Goal: Information Seeking & Learning: Learn about a topic

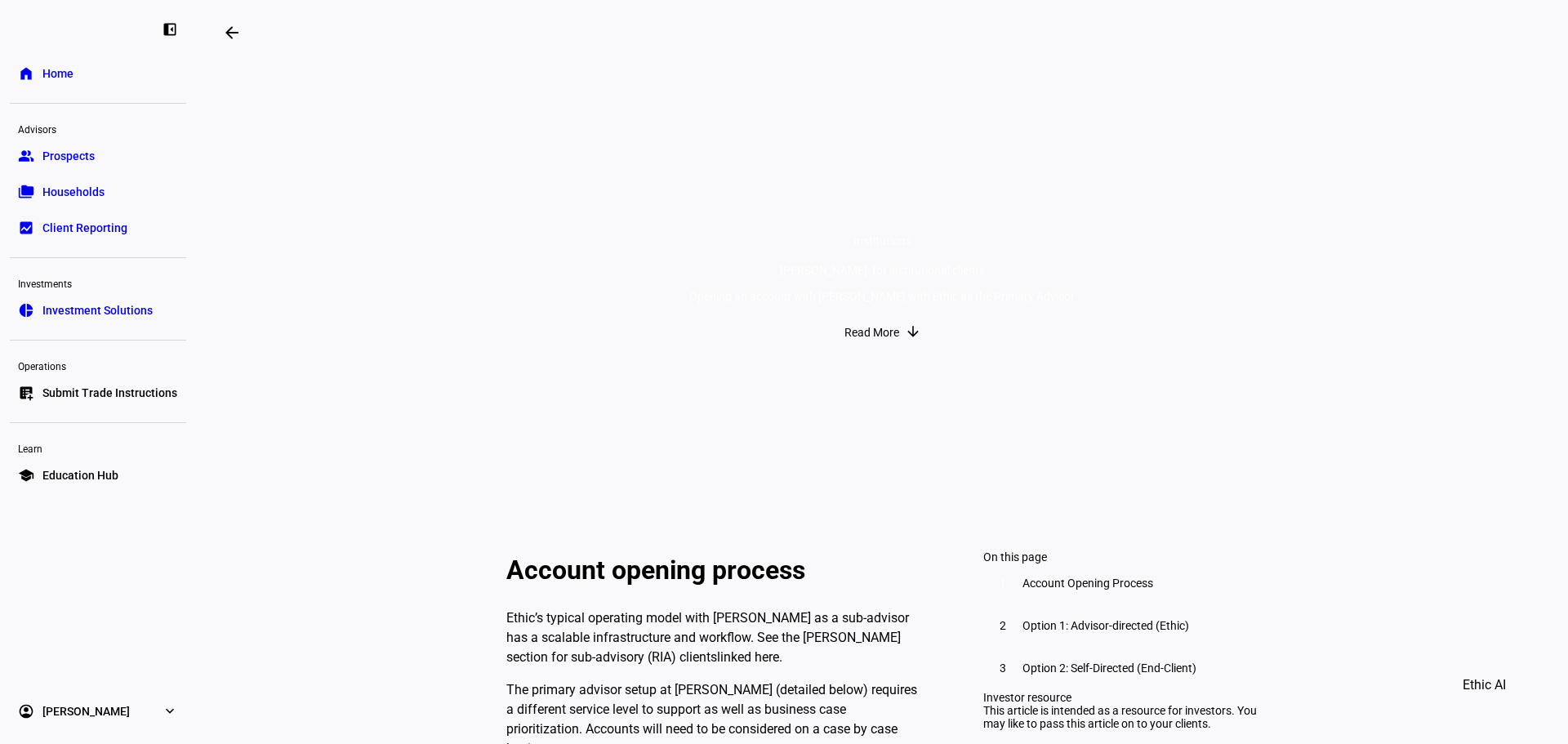
click at [77, 76] on link "home Home" at bounding box center [97, 74] width 176 height 33
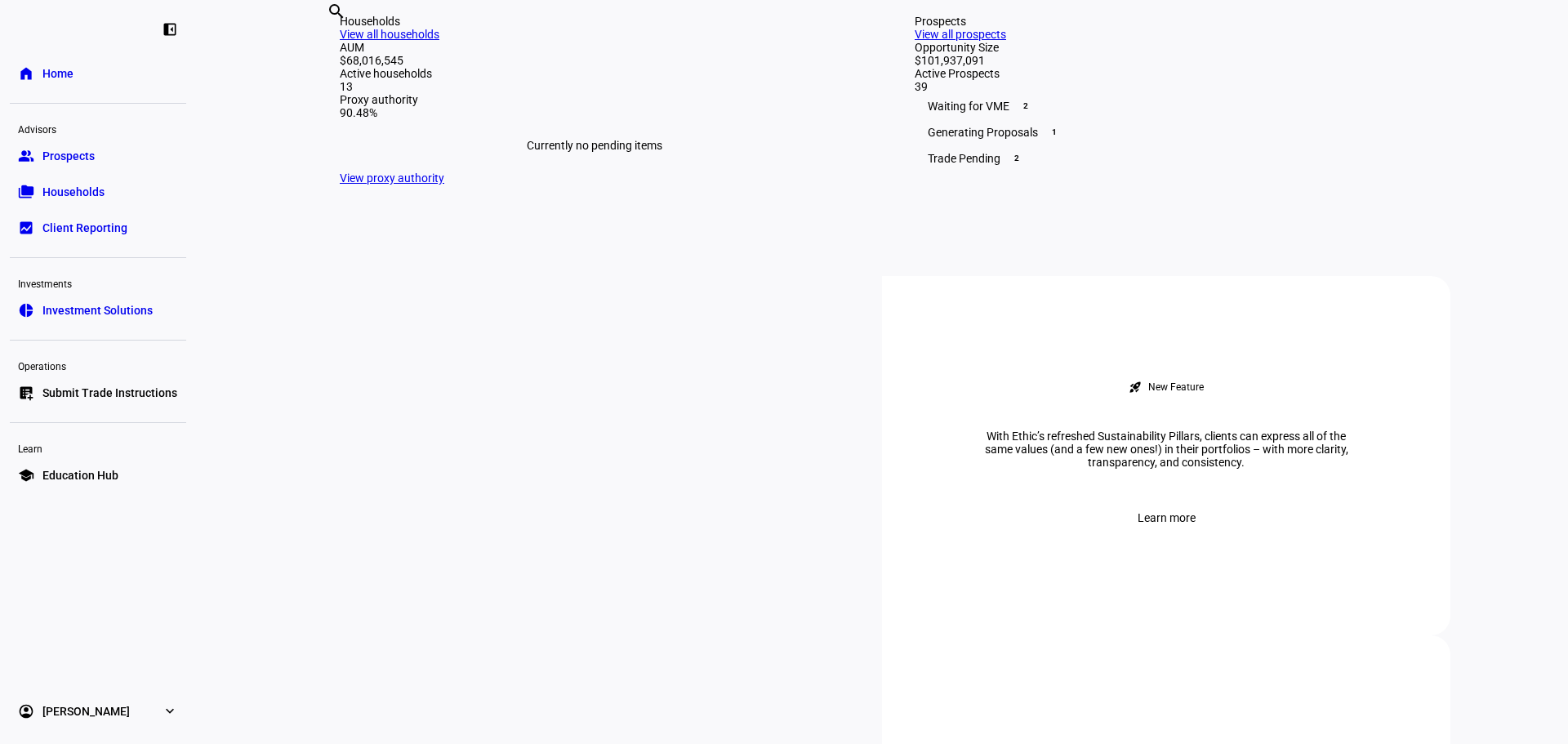
scroll to position [408, 0]
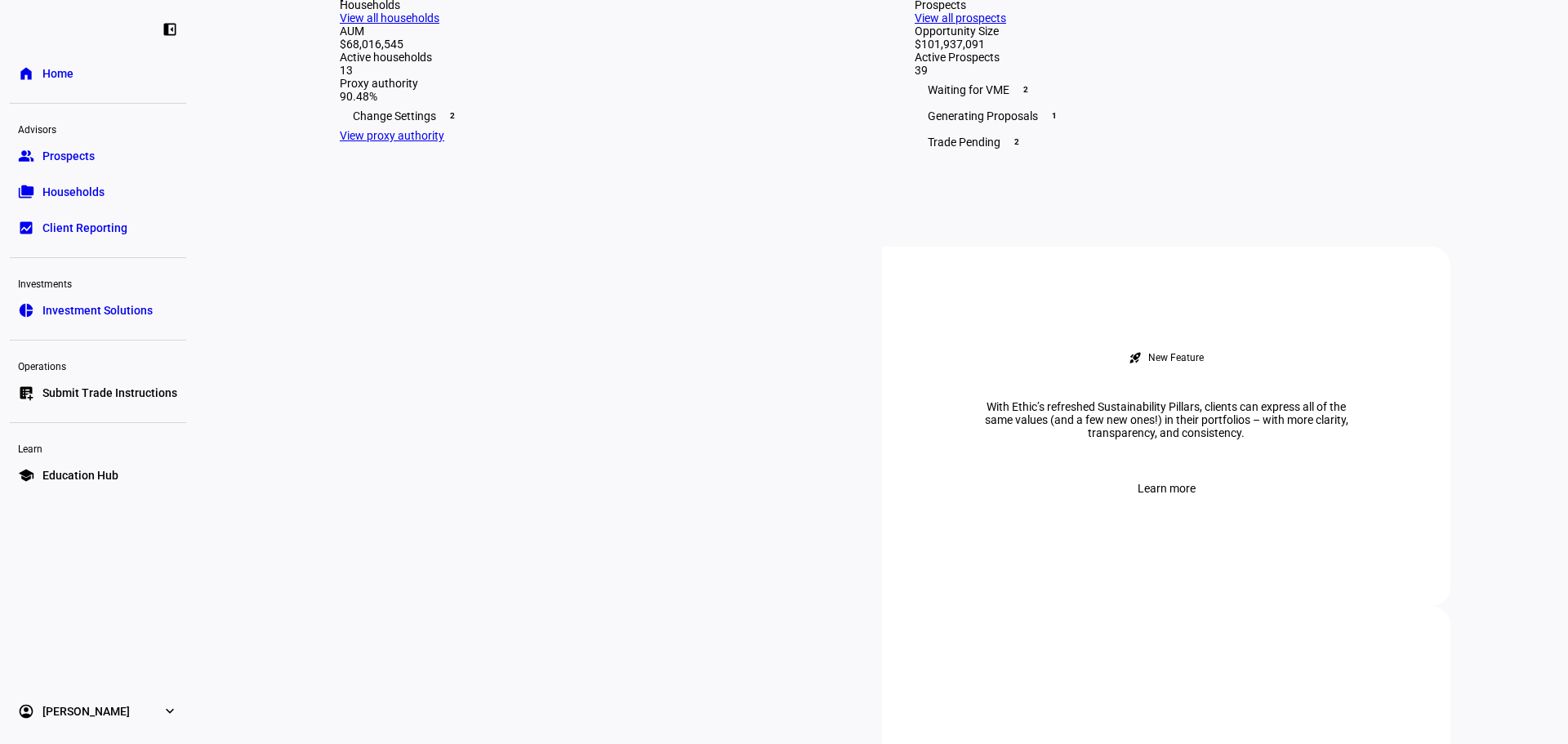
click at [330, 27] on input "text" at bounding box center [328, 18] width 3 height 19
type input "b"
type input "k"
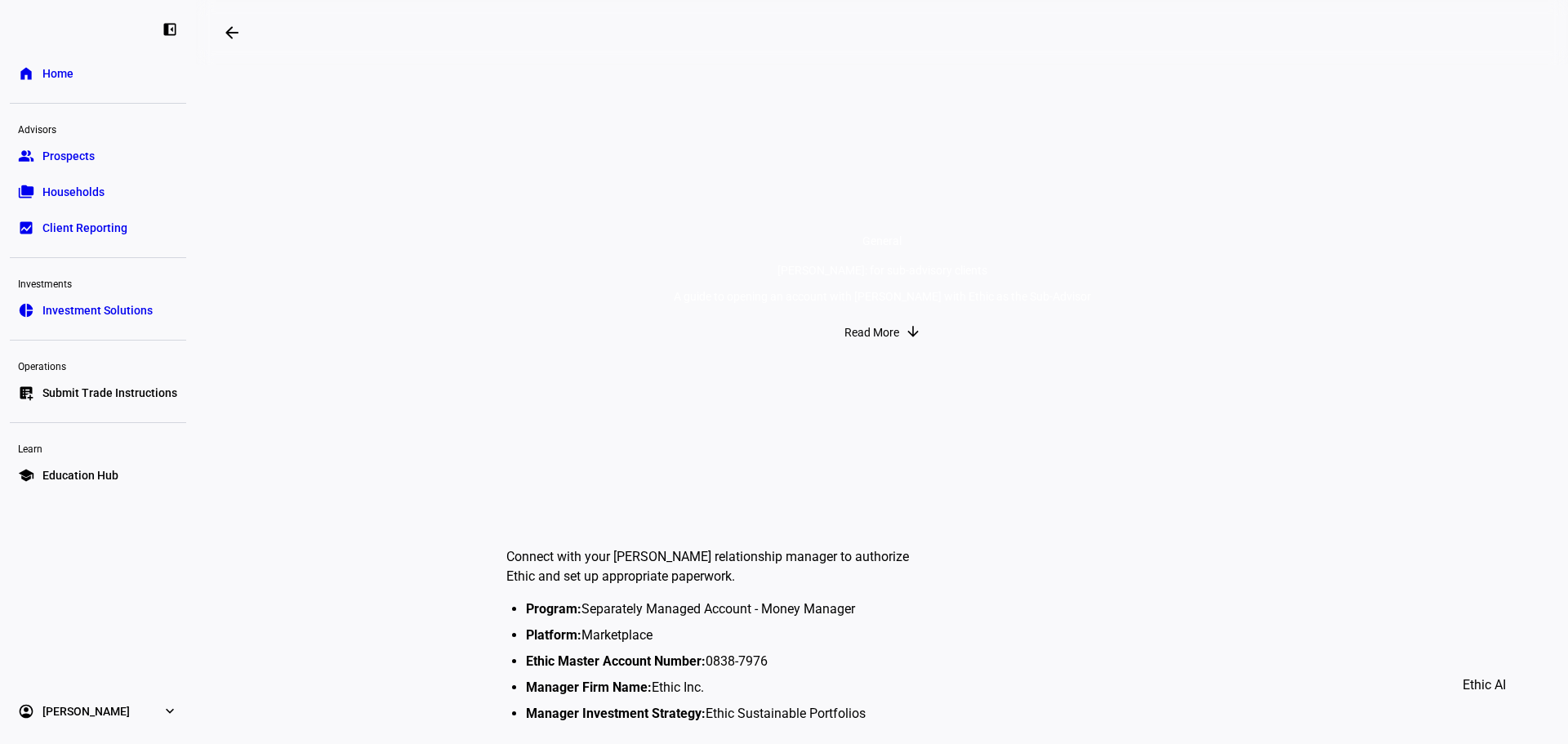
scroll to position [910, 8]
click at [70, 74] on span "Home" at bounding box center [58, 73] width 31 height 17
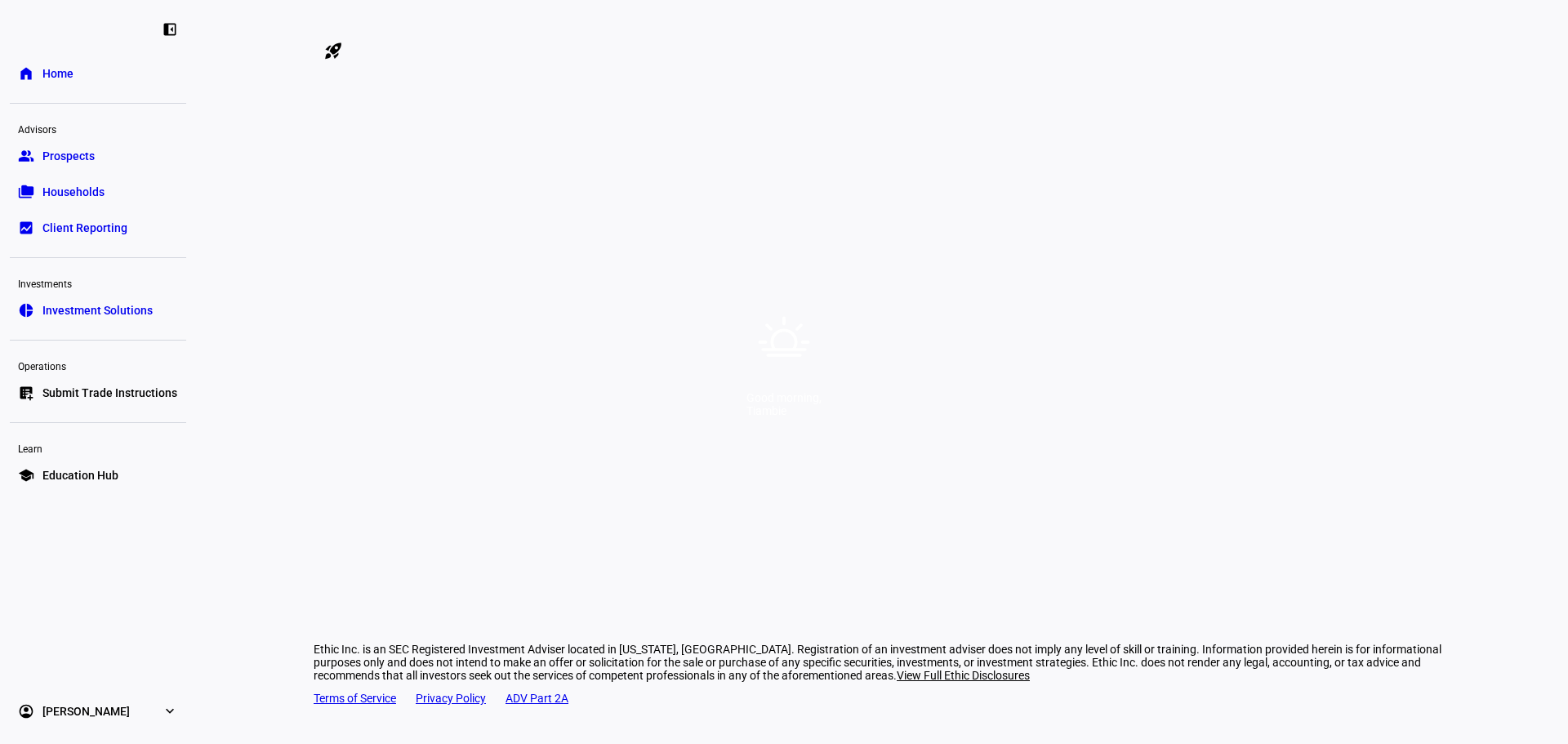
scroll to position [265, 8]
click at [1108, 301] on div "Good morning, [GEOGRAPHIC_DATA]" at bounding box center [784, 372] width 1568 height 744
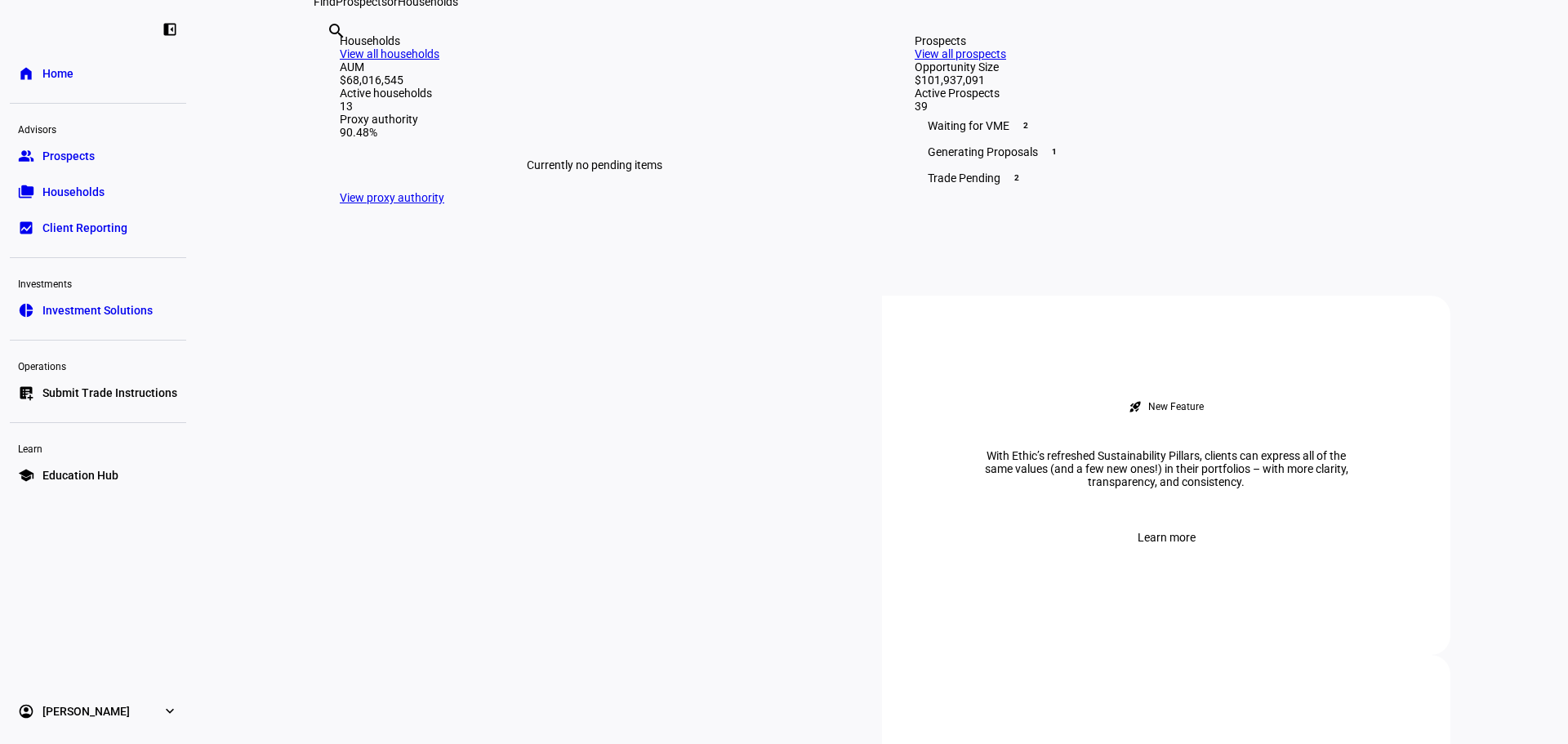
scroll to position [408, 0]
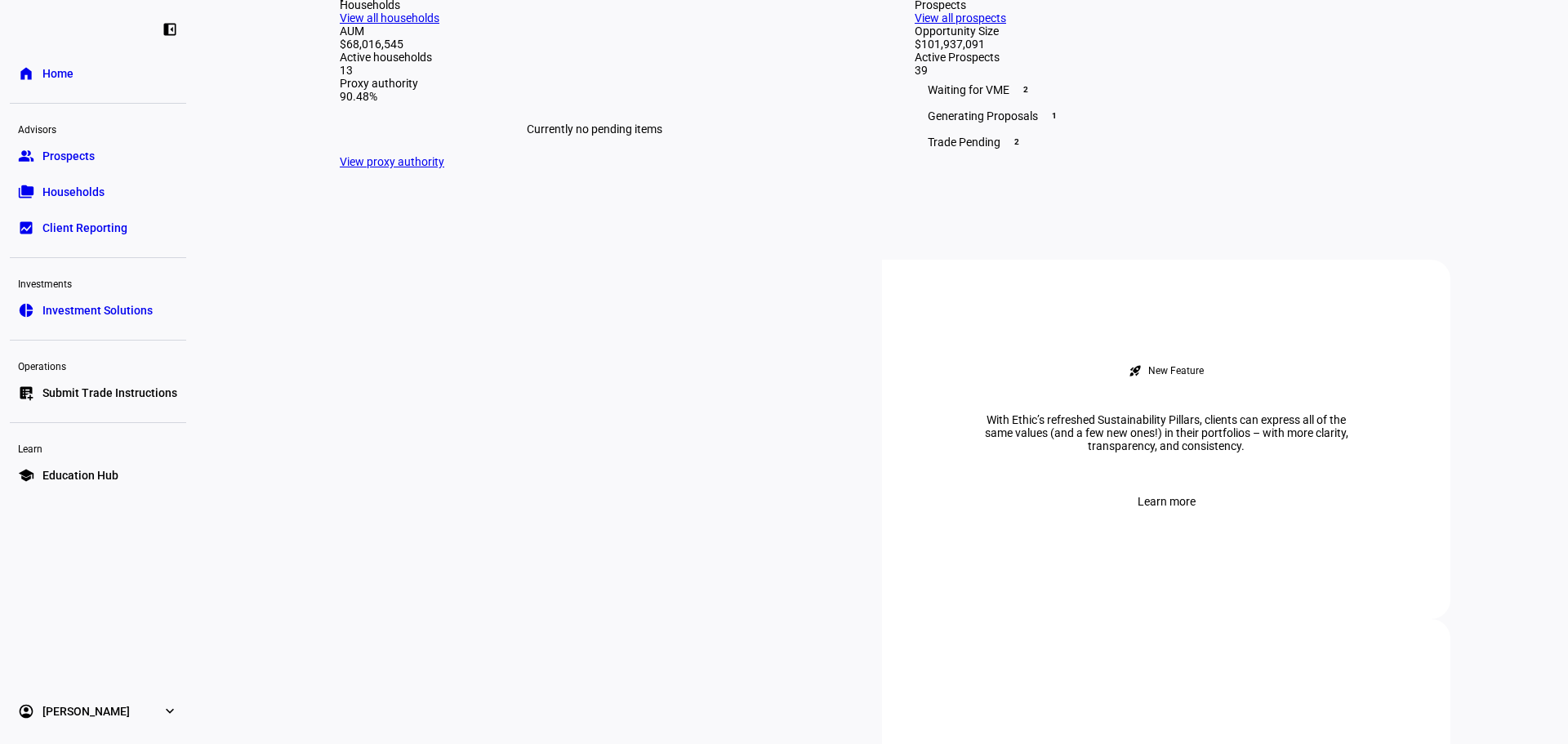
click at [340, 62] on div "search clear" at bounding box center [326, 17] width 26 height 90
click at [330, 27] on input "text" at bounding box center [328, 18] width 3 height 19
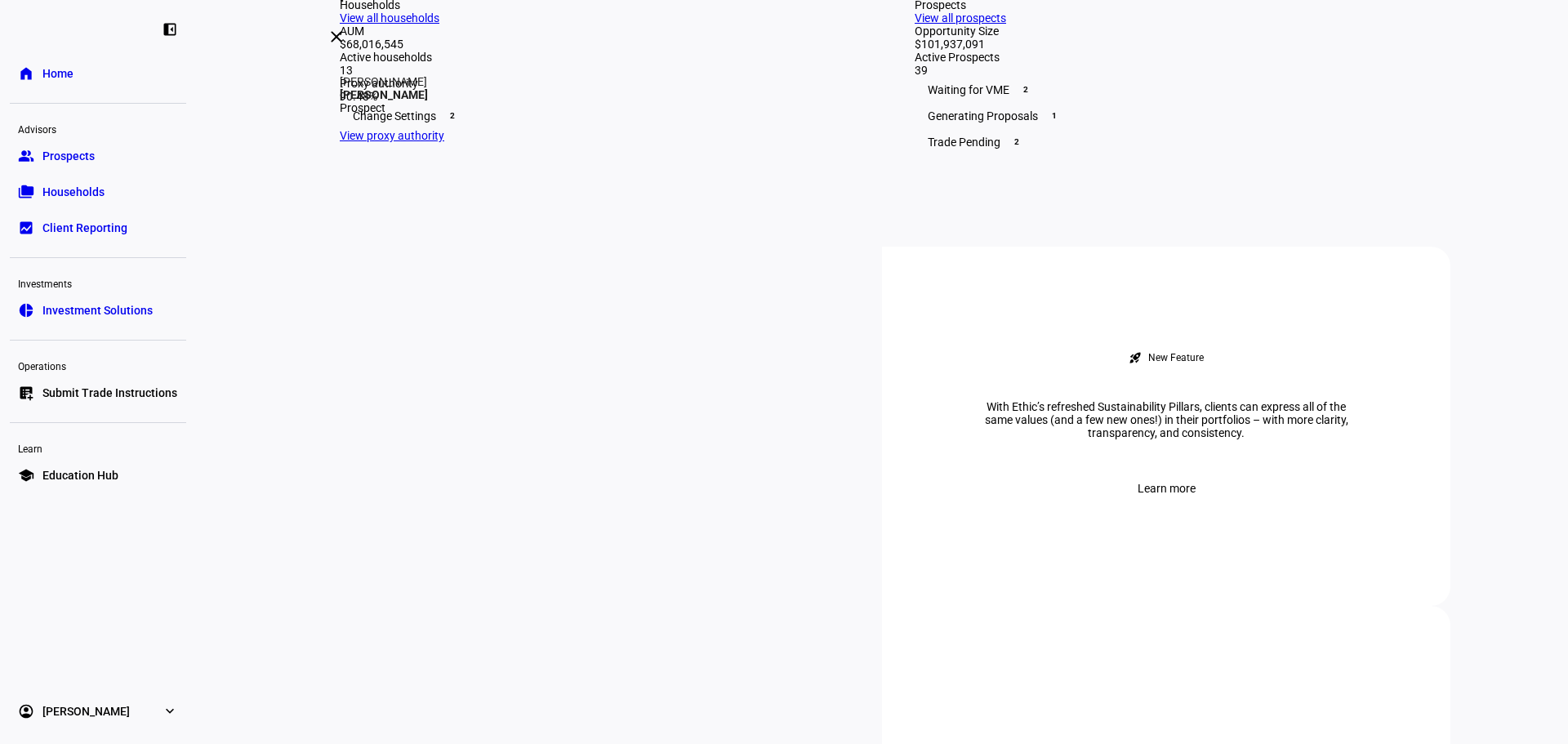
type input "[PERSON_NAME]"
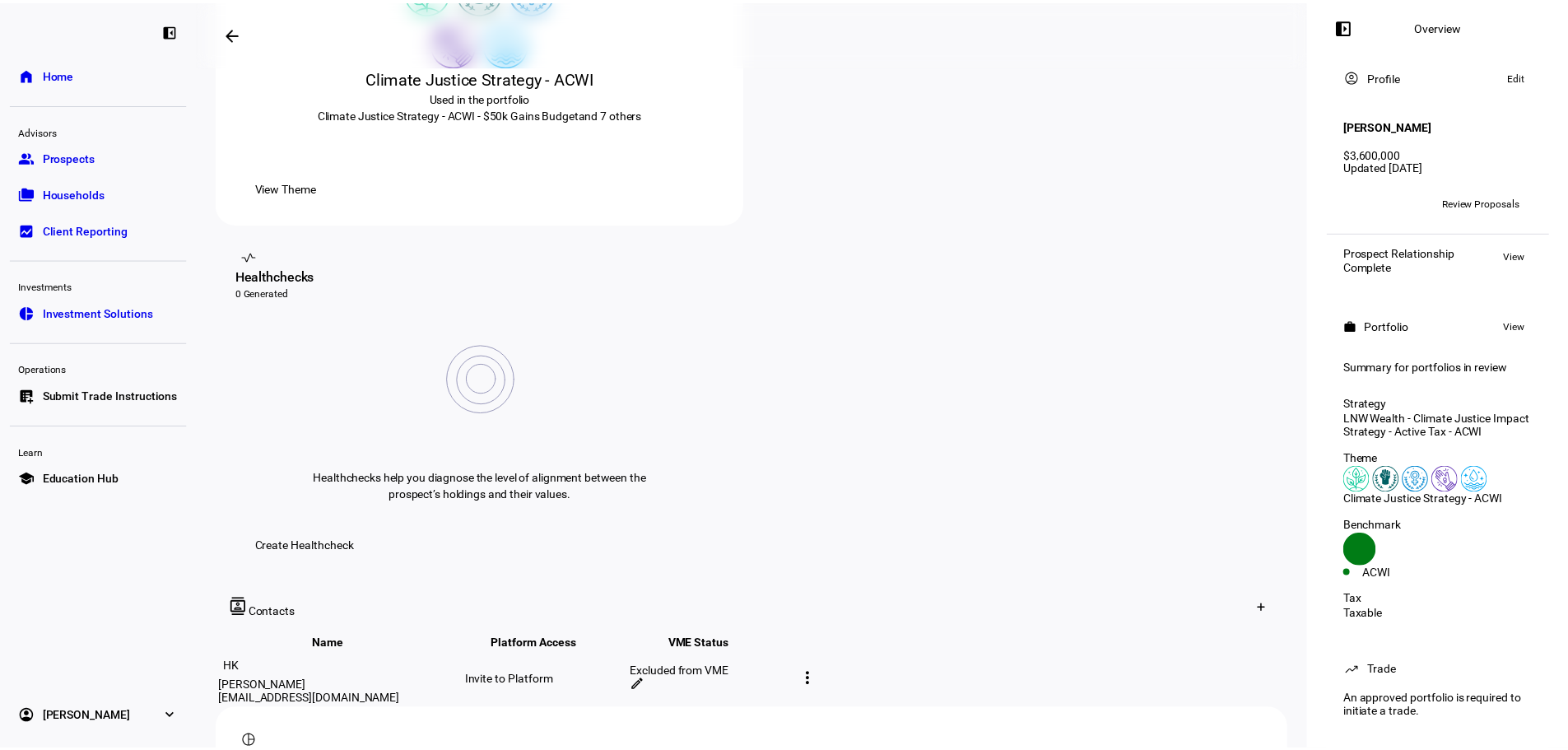
scroll to position [416, 0]
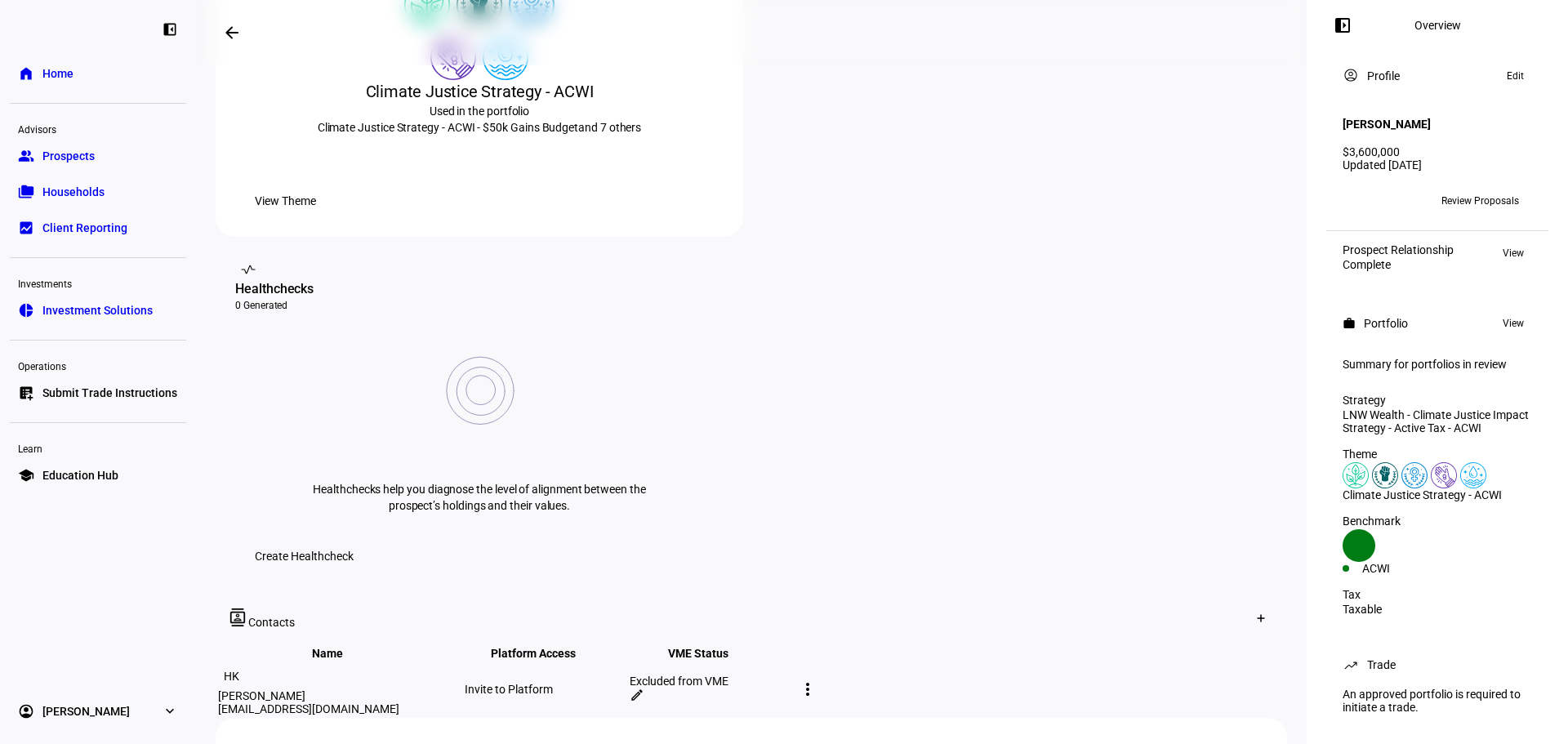
click at [89, 68] on link "home Home" at bounding box center [97, 74] width 176 height 33
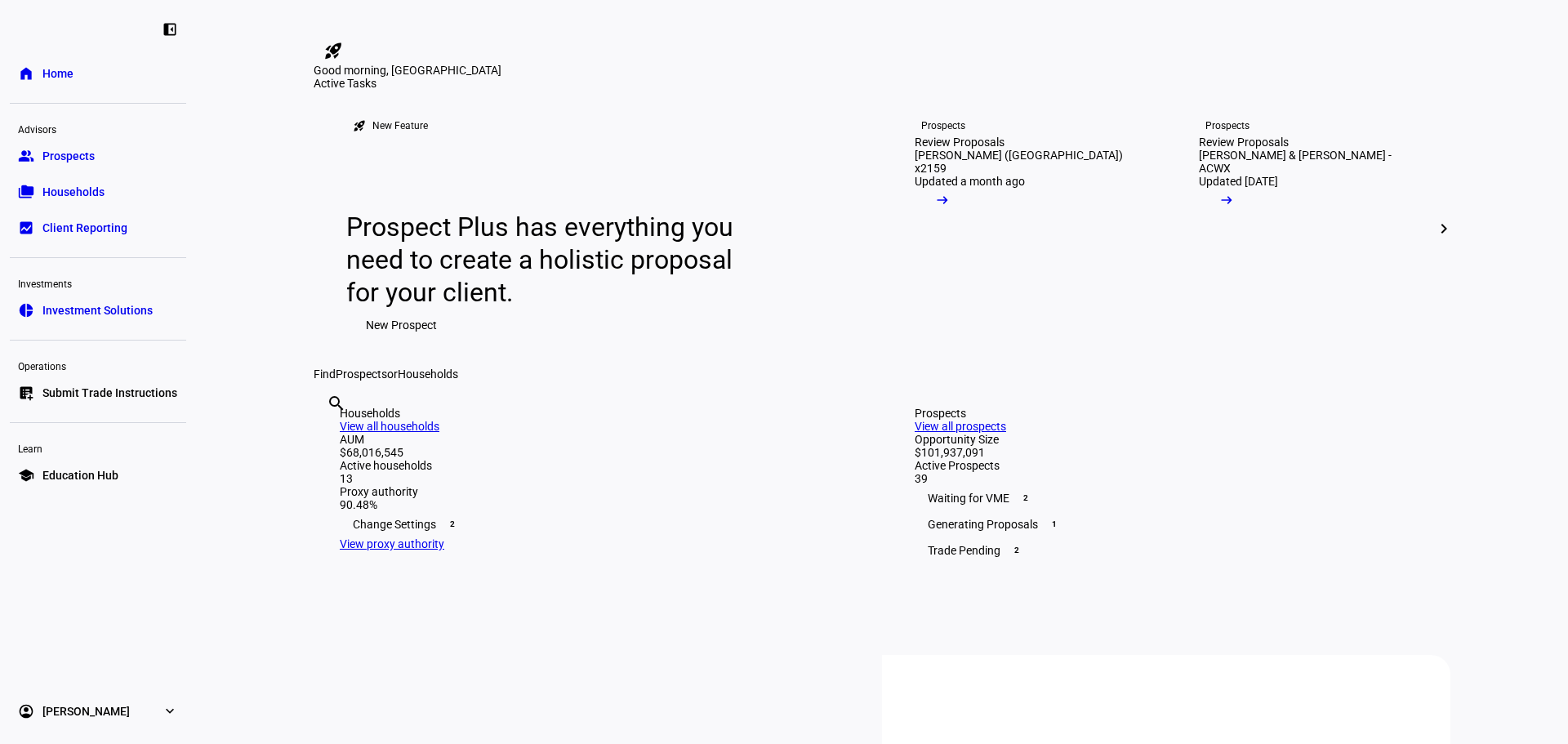
click at [73, 190] on span "Households" at bounding box center [74, 192] width 62 height 17
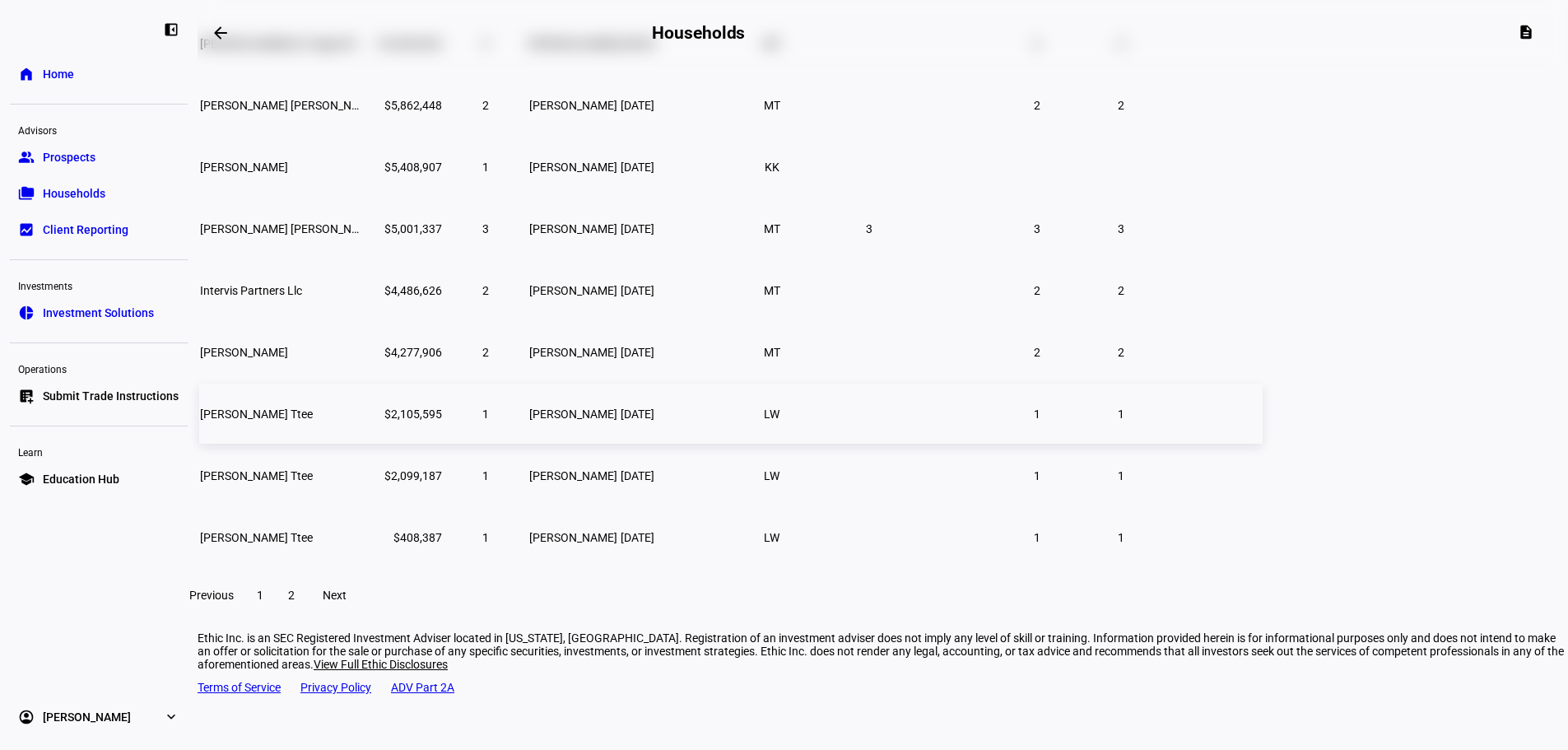
scroll to position [258, 0]
click at [294, 600] on span "2" at bounding box center [291, 592] width 7 height 13
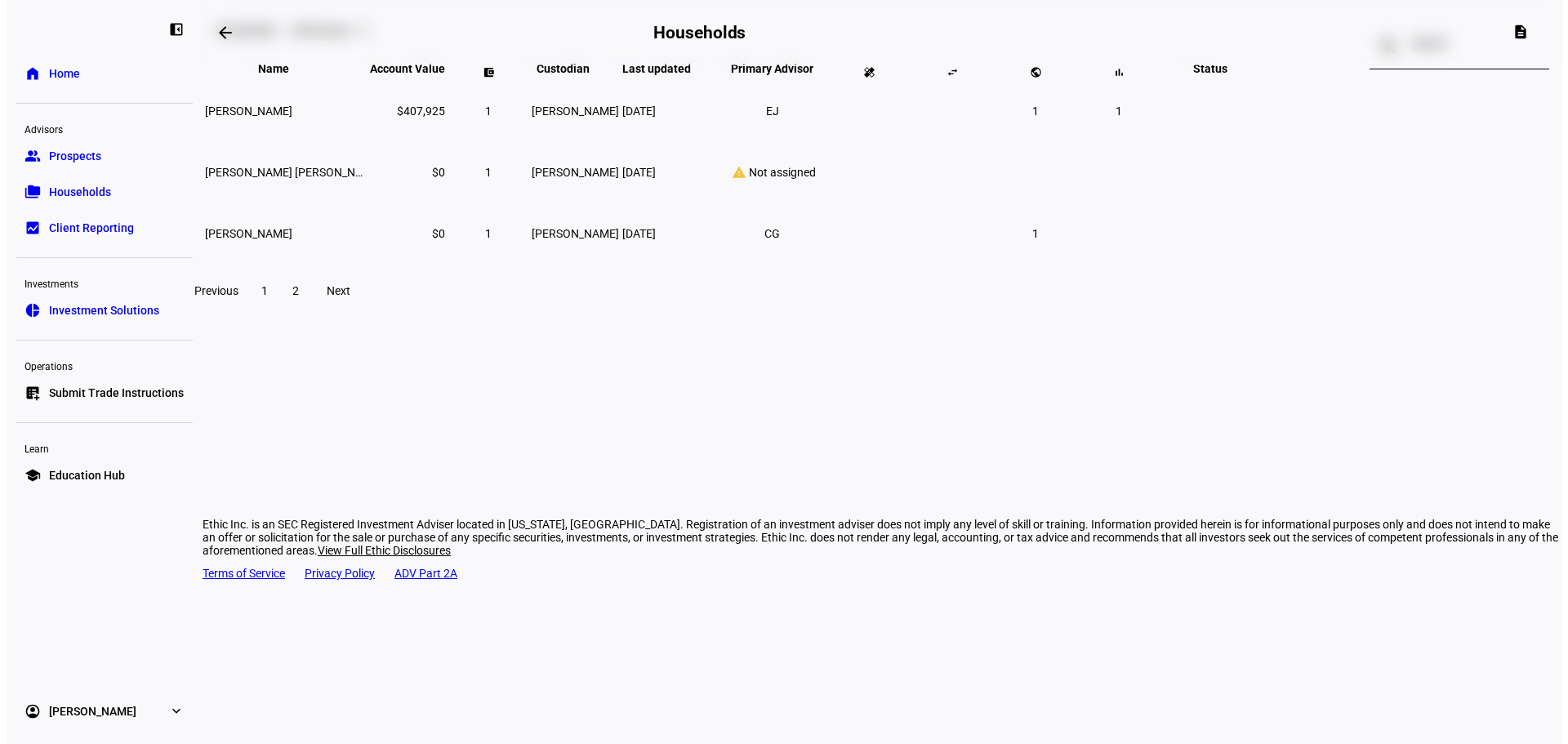
scroll to position [0, 0]
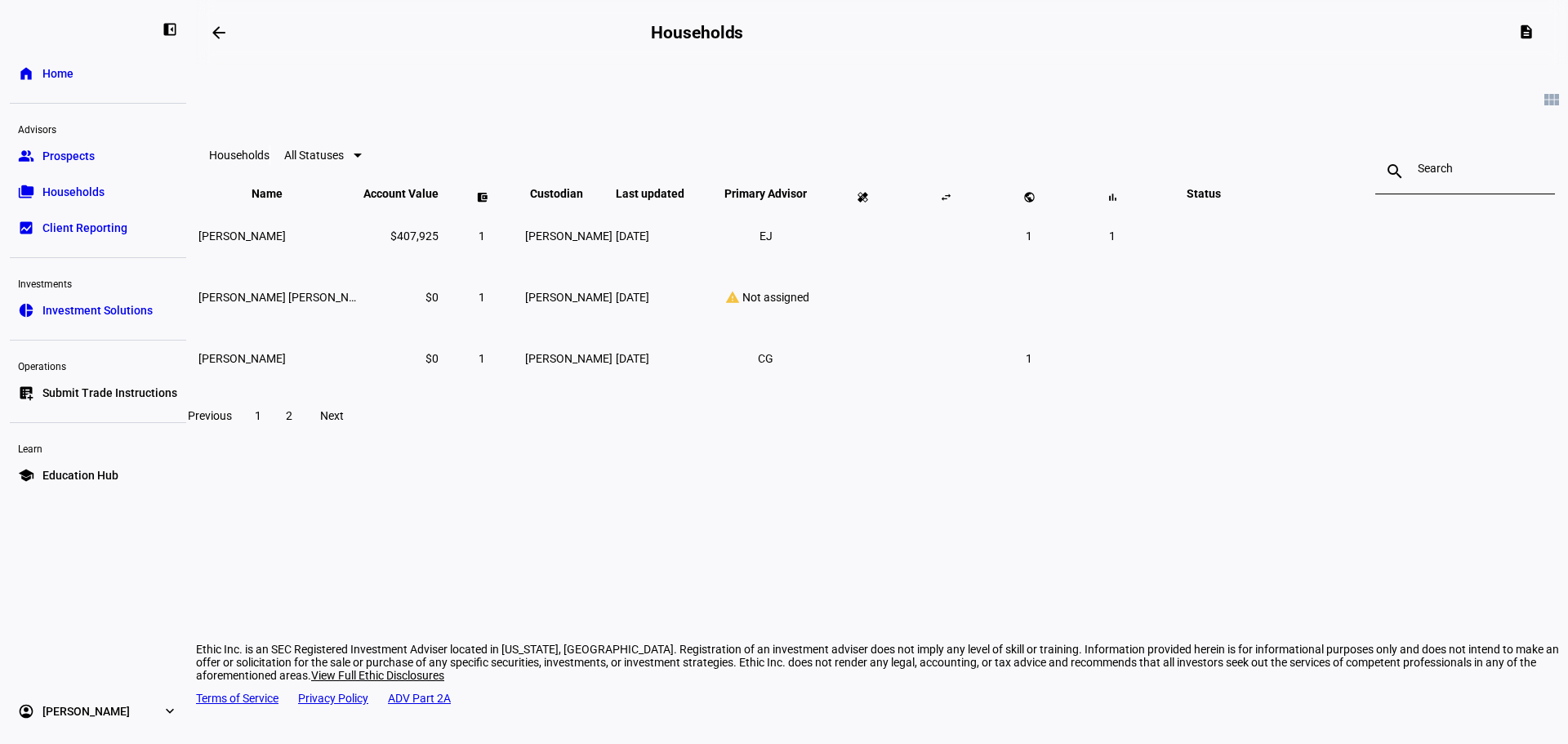
click at [261, 423] on span "1" at bounding box center [258, 415] width 7 height 13
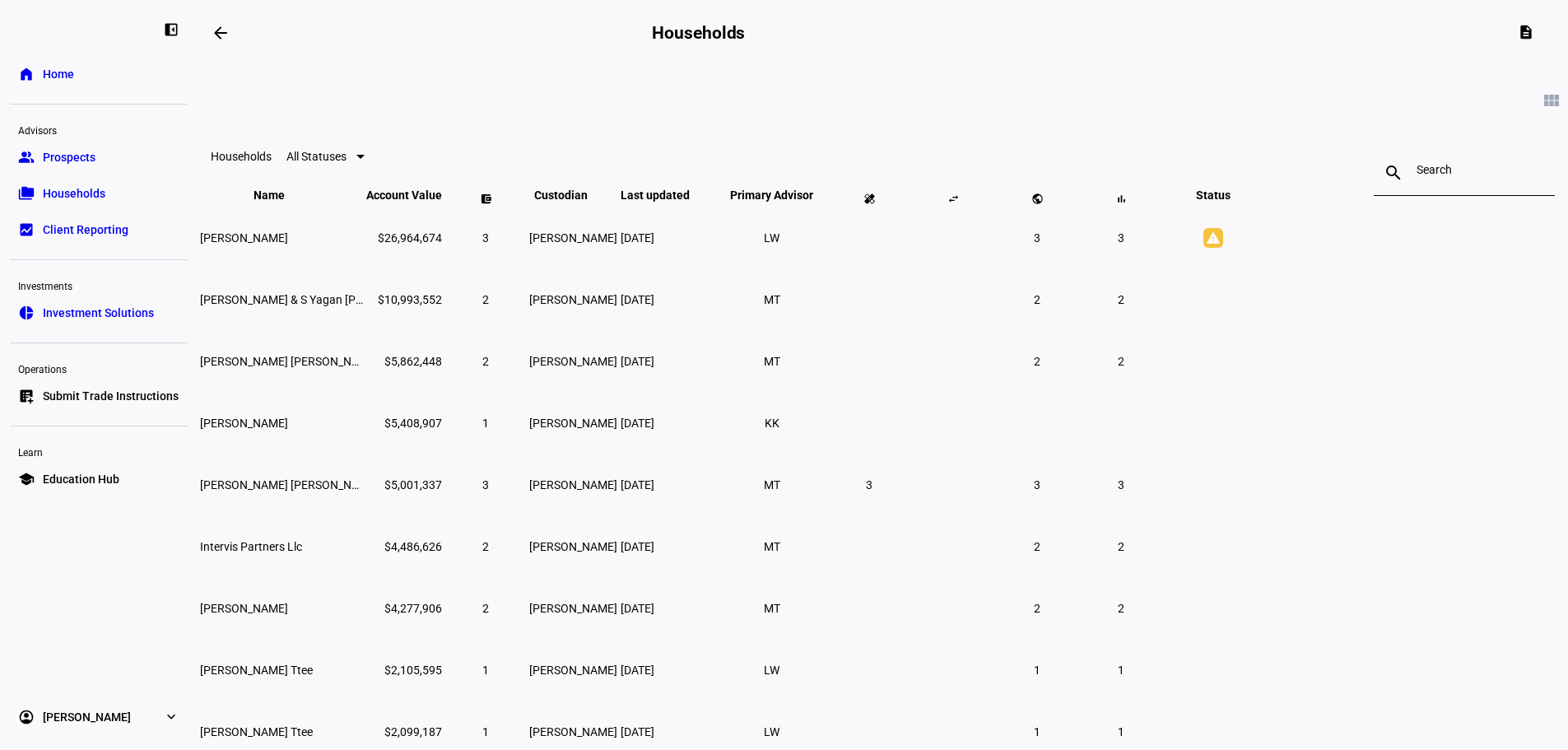
click at [75, 235] on span "Client Reporting" at bounding box center [85, 230] width 85 height 17
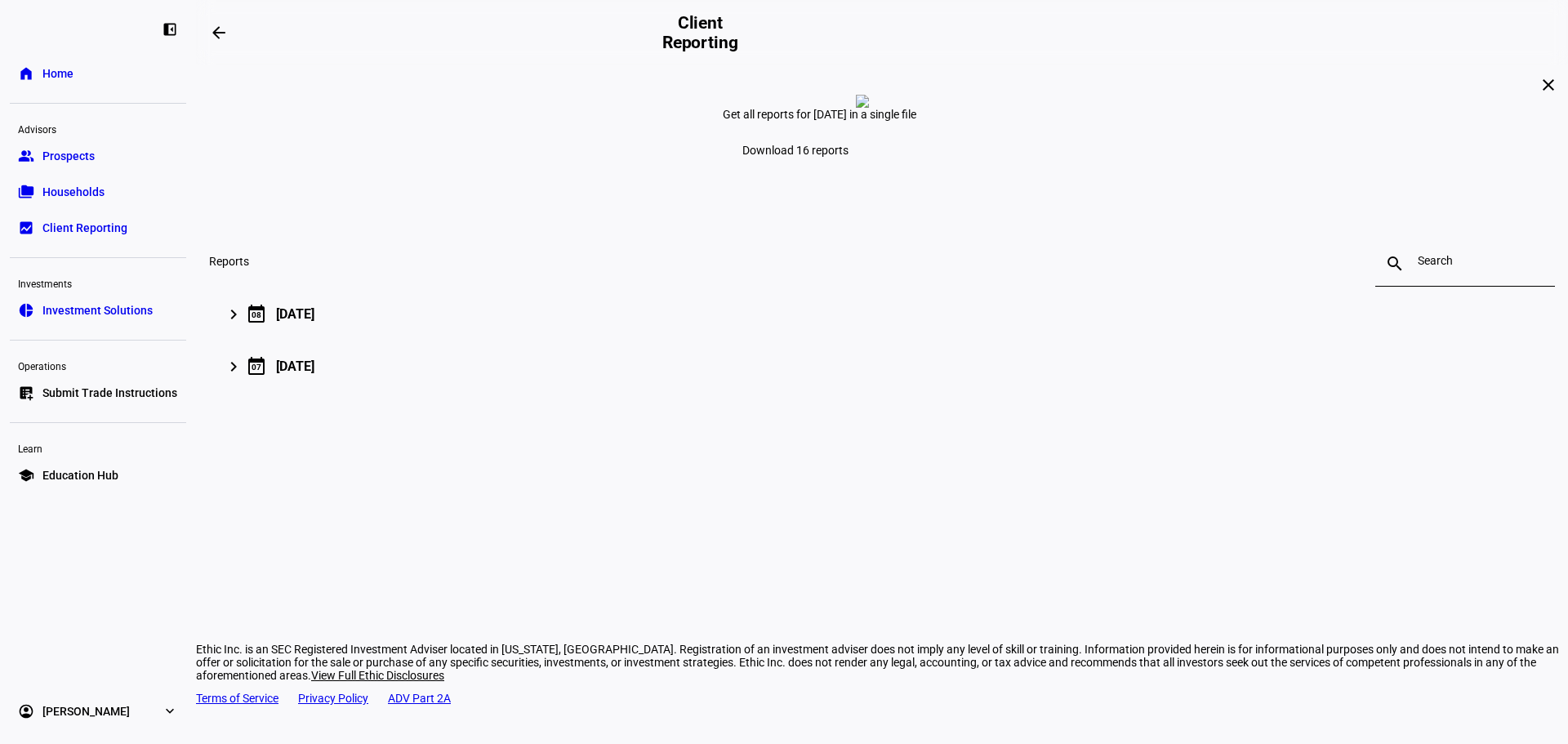
click at [69, 480] on span "Education Hub" at bounding box center [81, 475] width 76 height 17
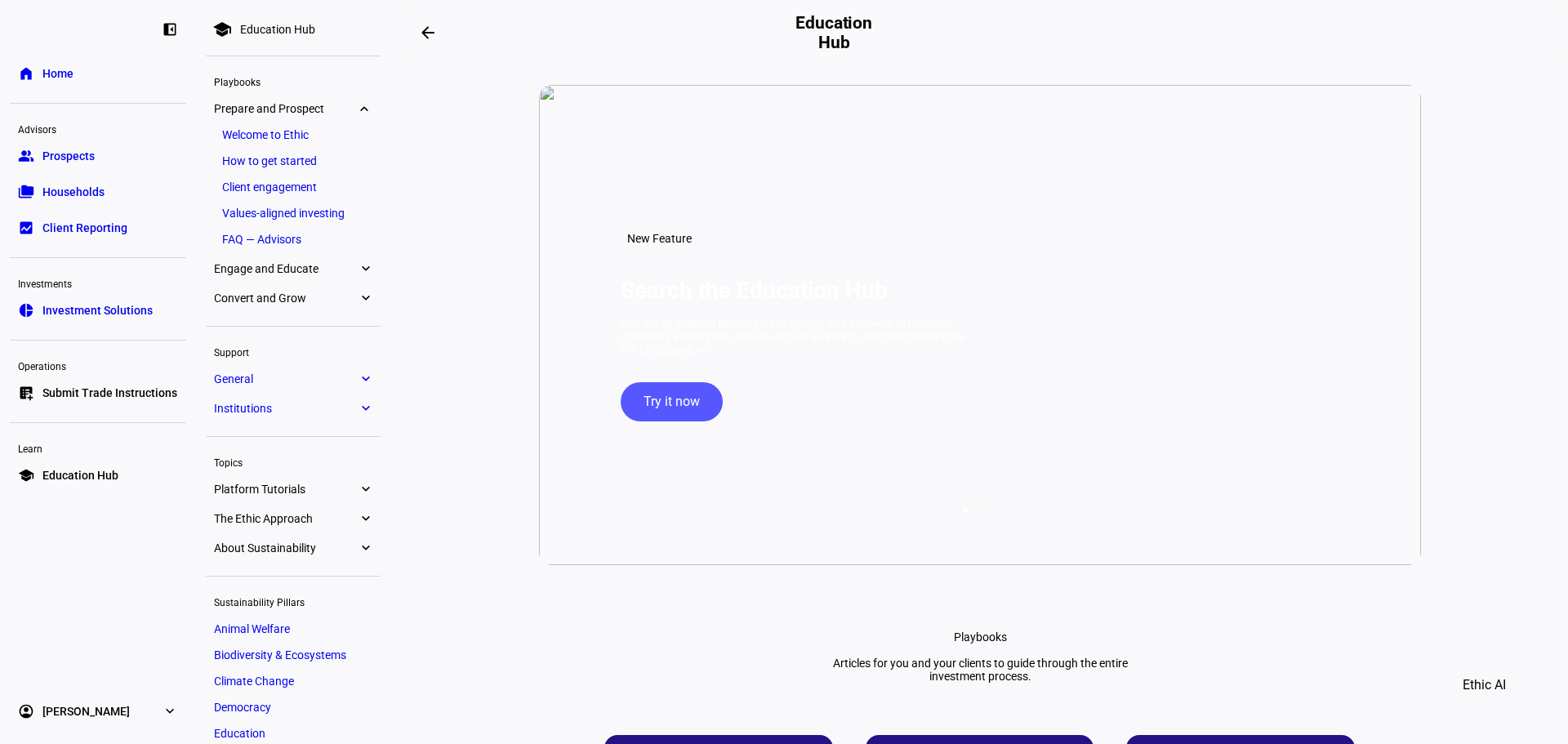
click at [281, 109] on span "Prepare and Prospect" at bounding box center [286, 108] width 144 height 13
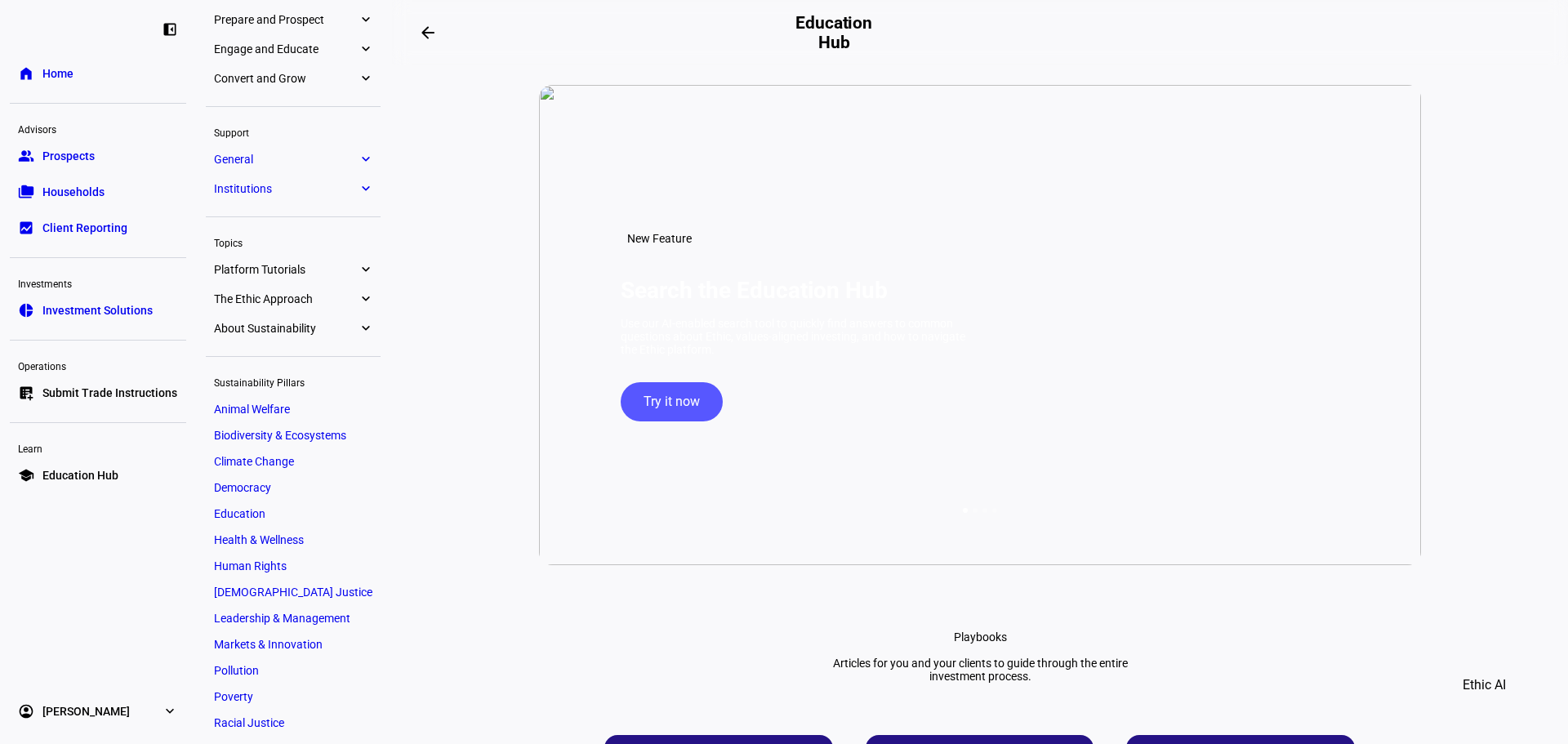
click at [282, 112] on div at bounding box center [293, 106] width 175 height 20
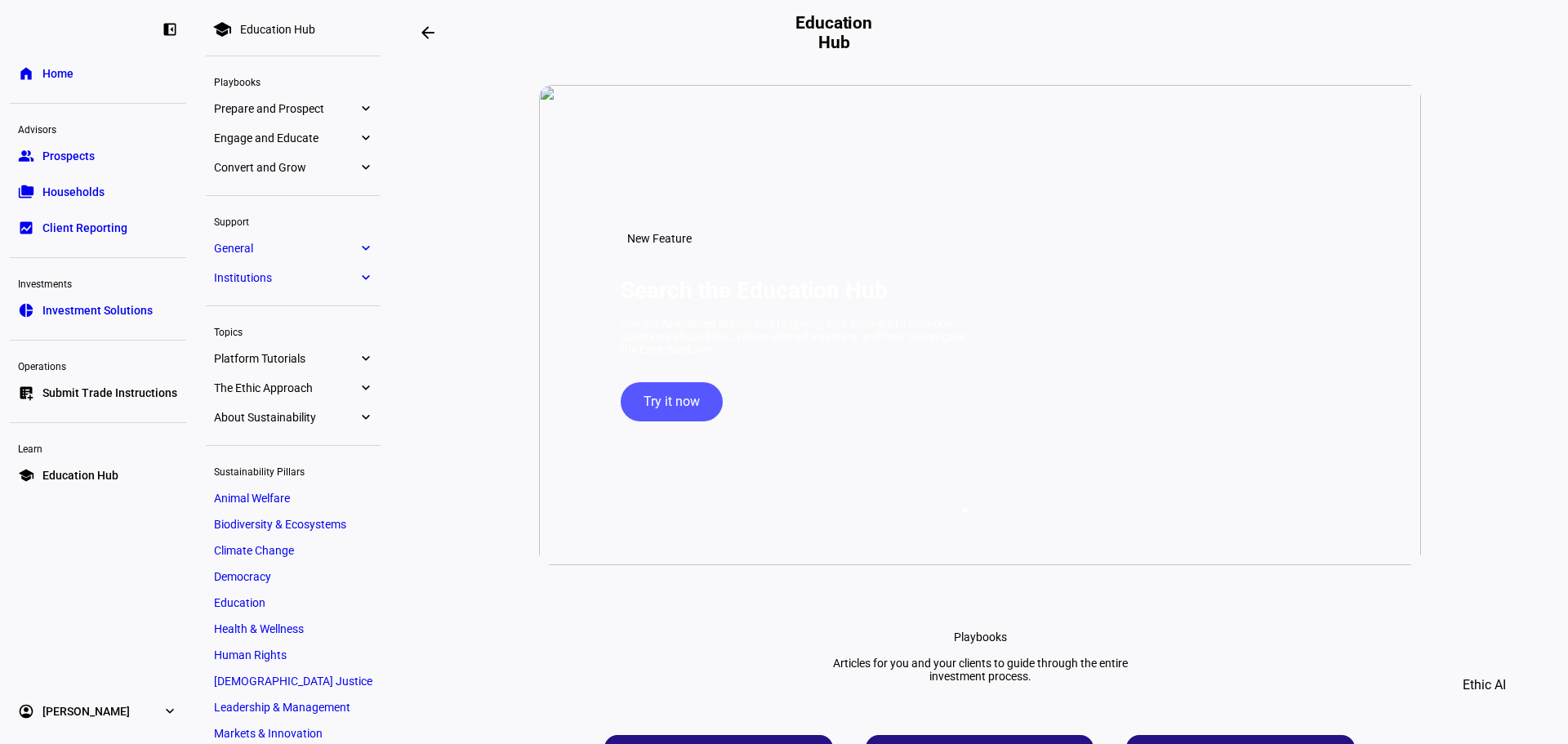
click at [285, 104] on span "Prepare and Prospect" at bounding box center [286, 108] width 144 height 13
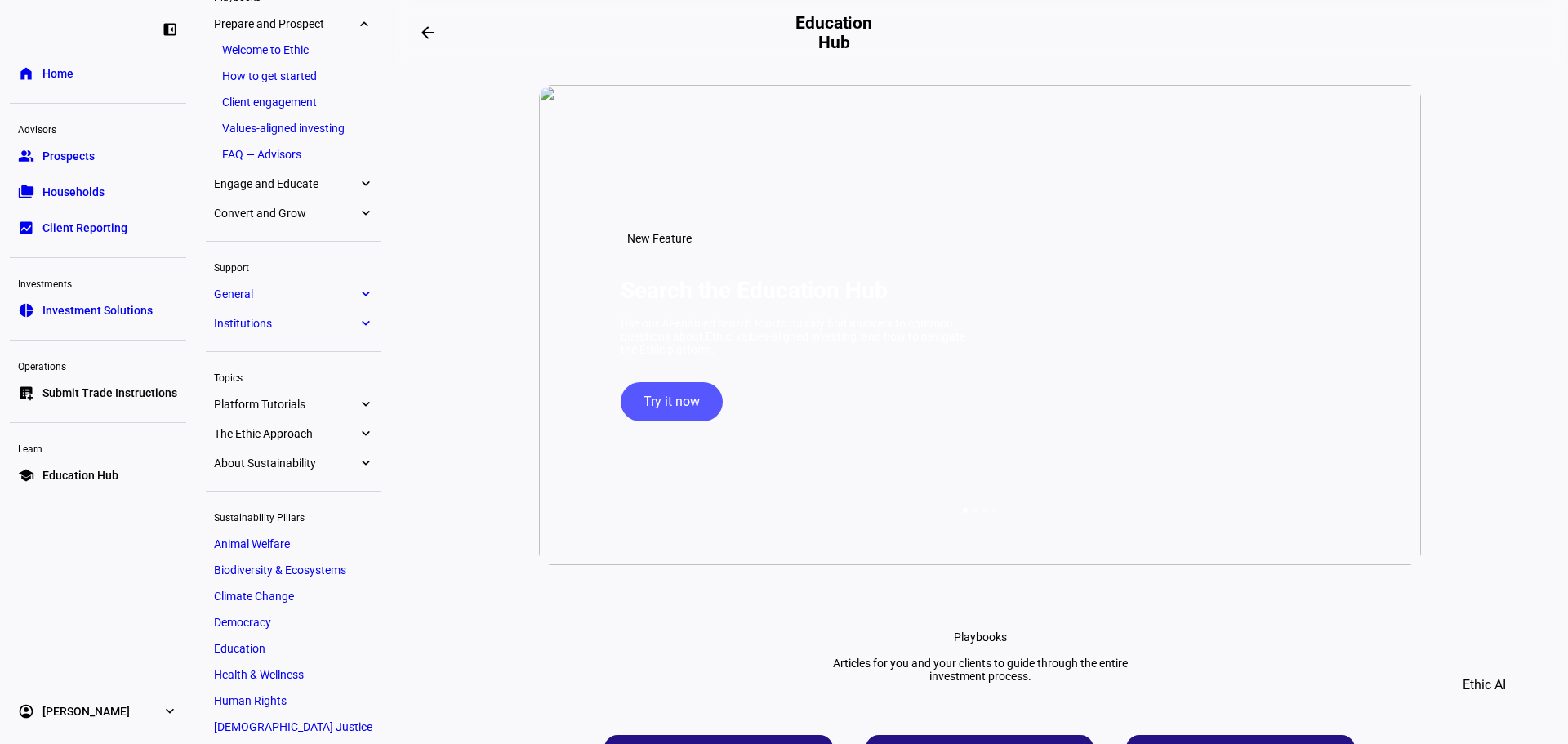
scroll to position [89, 0]
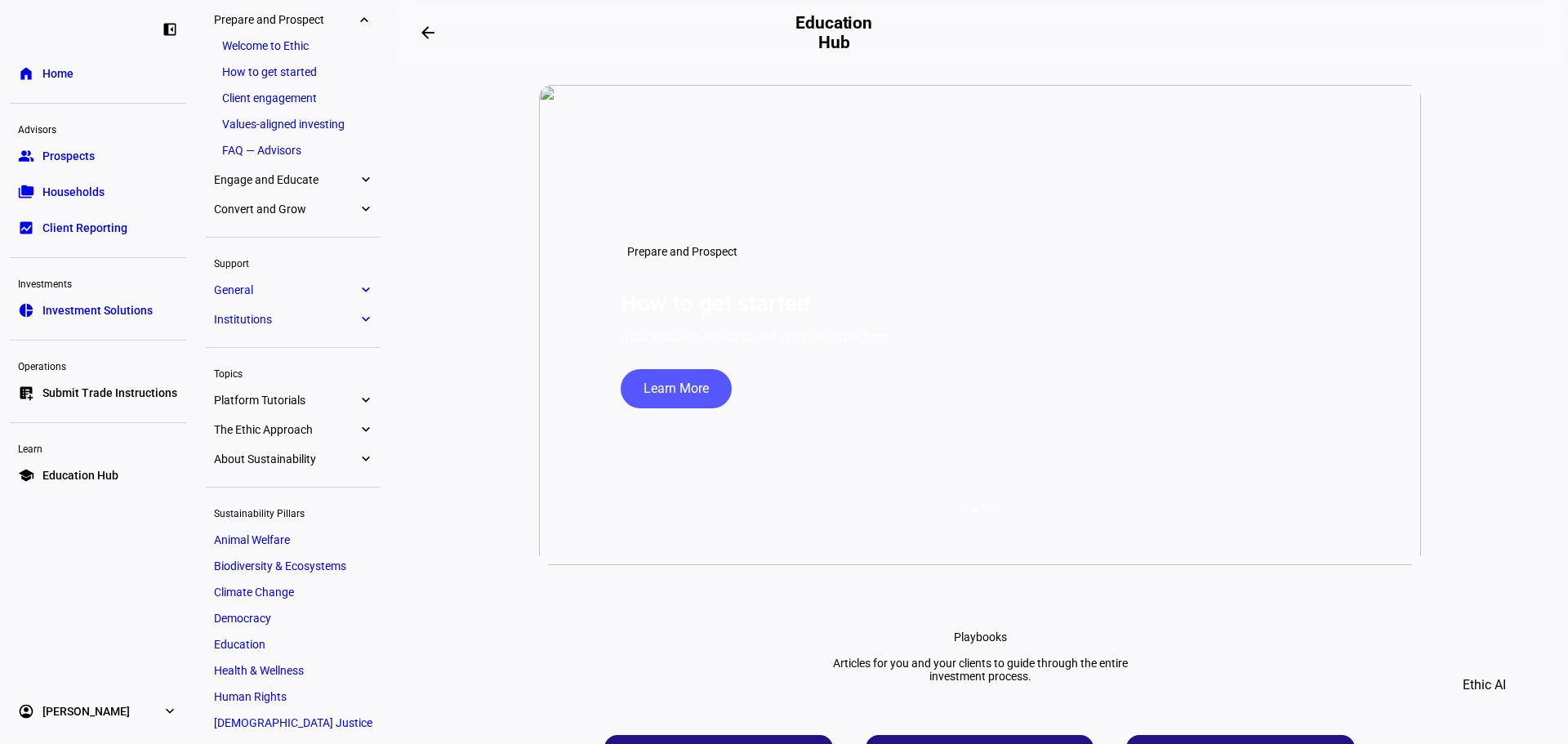
click at [268, 46] on link "Welcome to Ethic" at bounding box center [293, 45] width 159 height 22
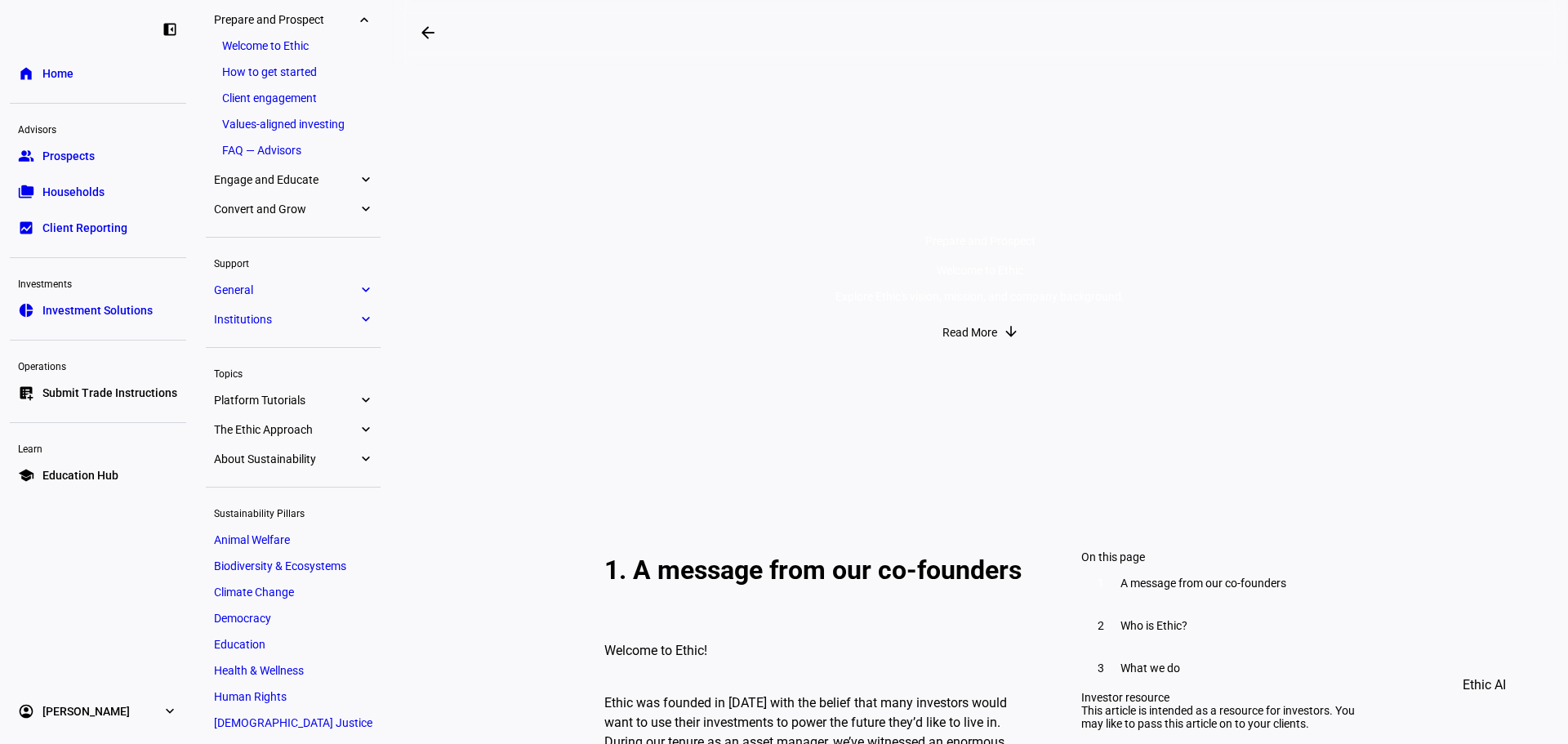
click at [960, 349] on span "Read More" at bounding box center [969, 333] width 55 height 33
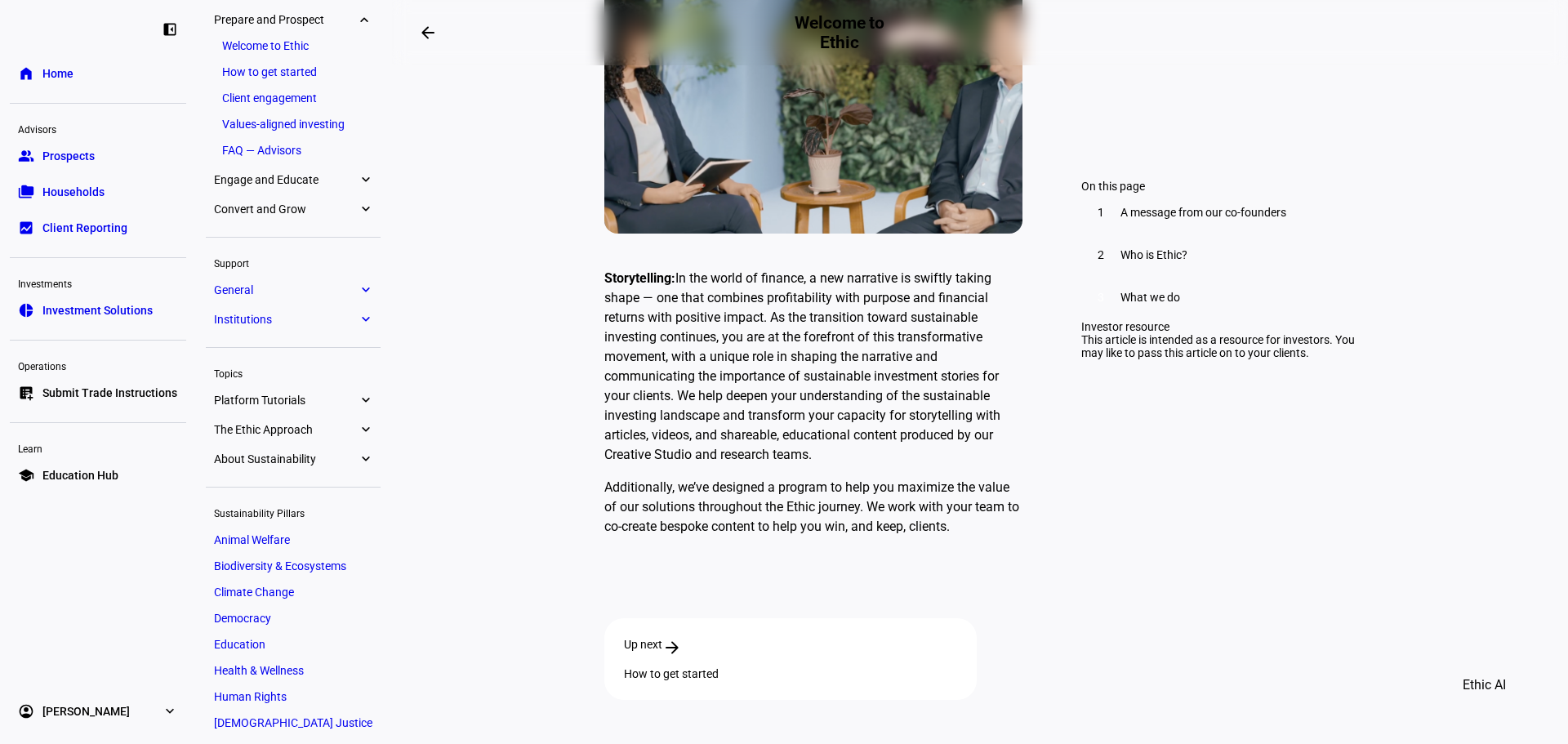
scroll to position [4619, 0]
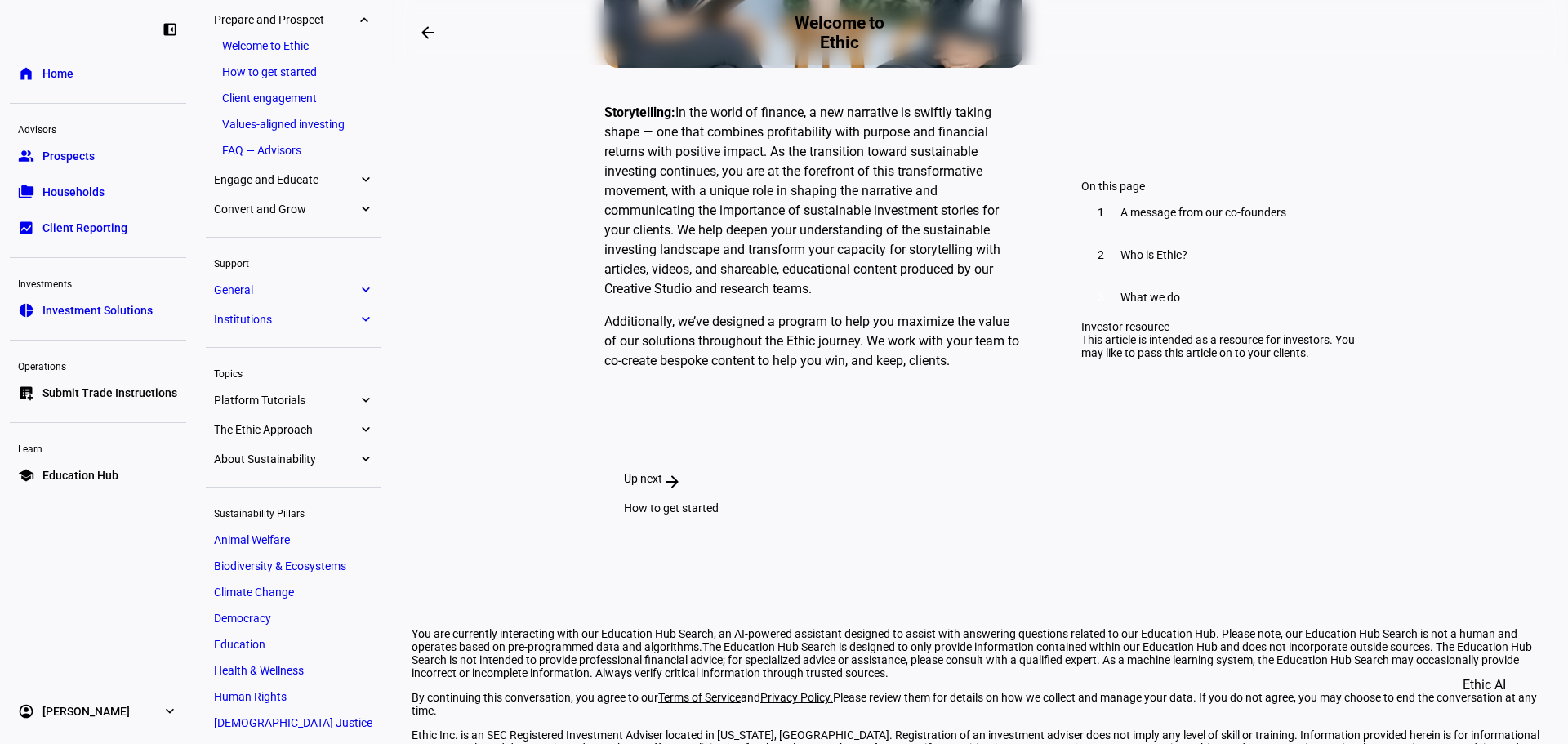
click at [957, 502] on div "How to get started" at bounding box center [790, 507] width 333 height 13
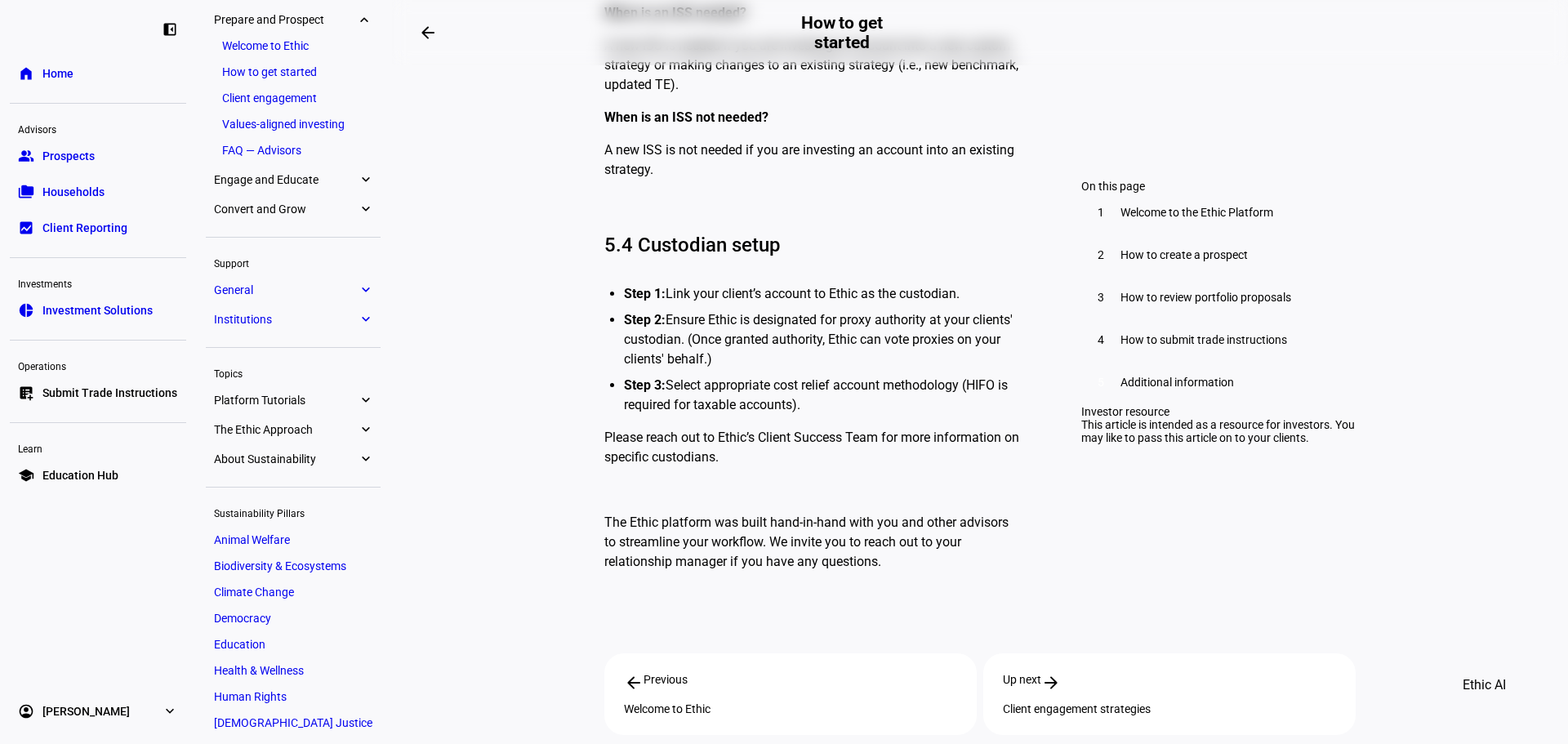
scroll to position [8570, 0]
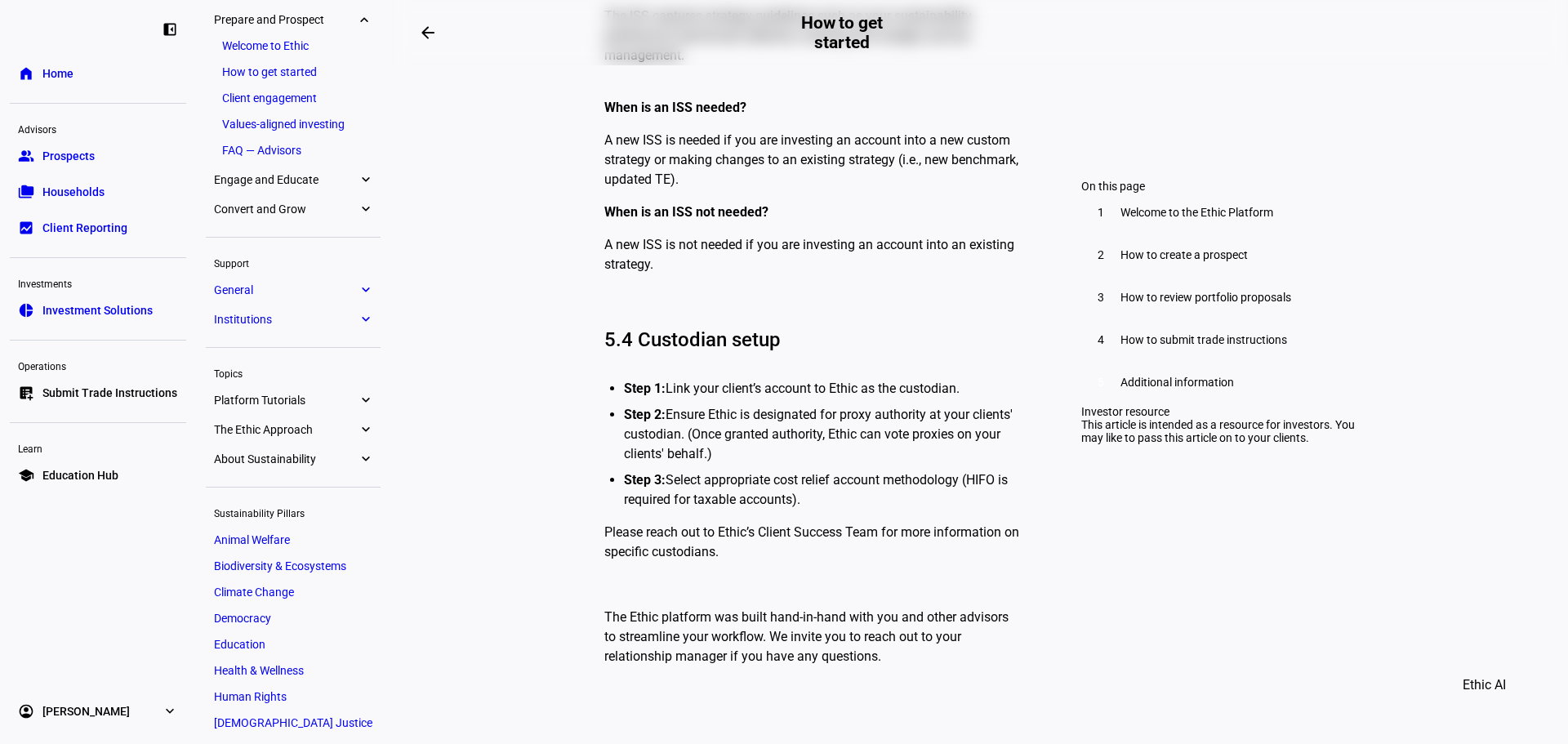
click at [286, 94] on link "Client engagement" at bounding box center [293, 97] width 159 height 22
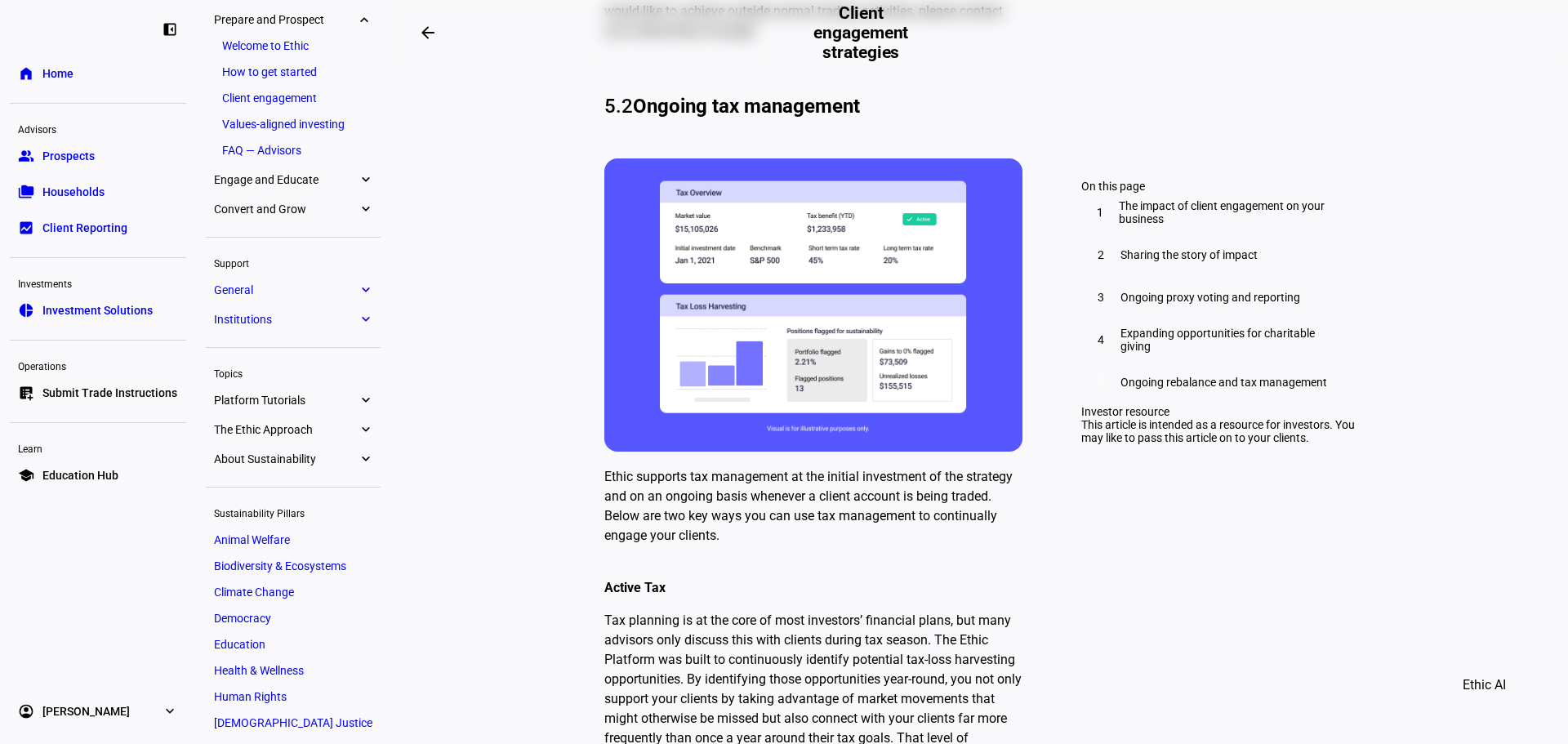
scroll to position [5310, 0]
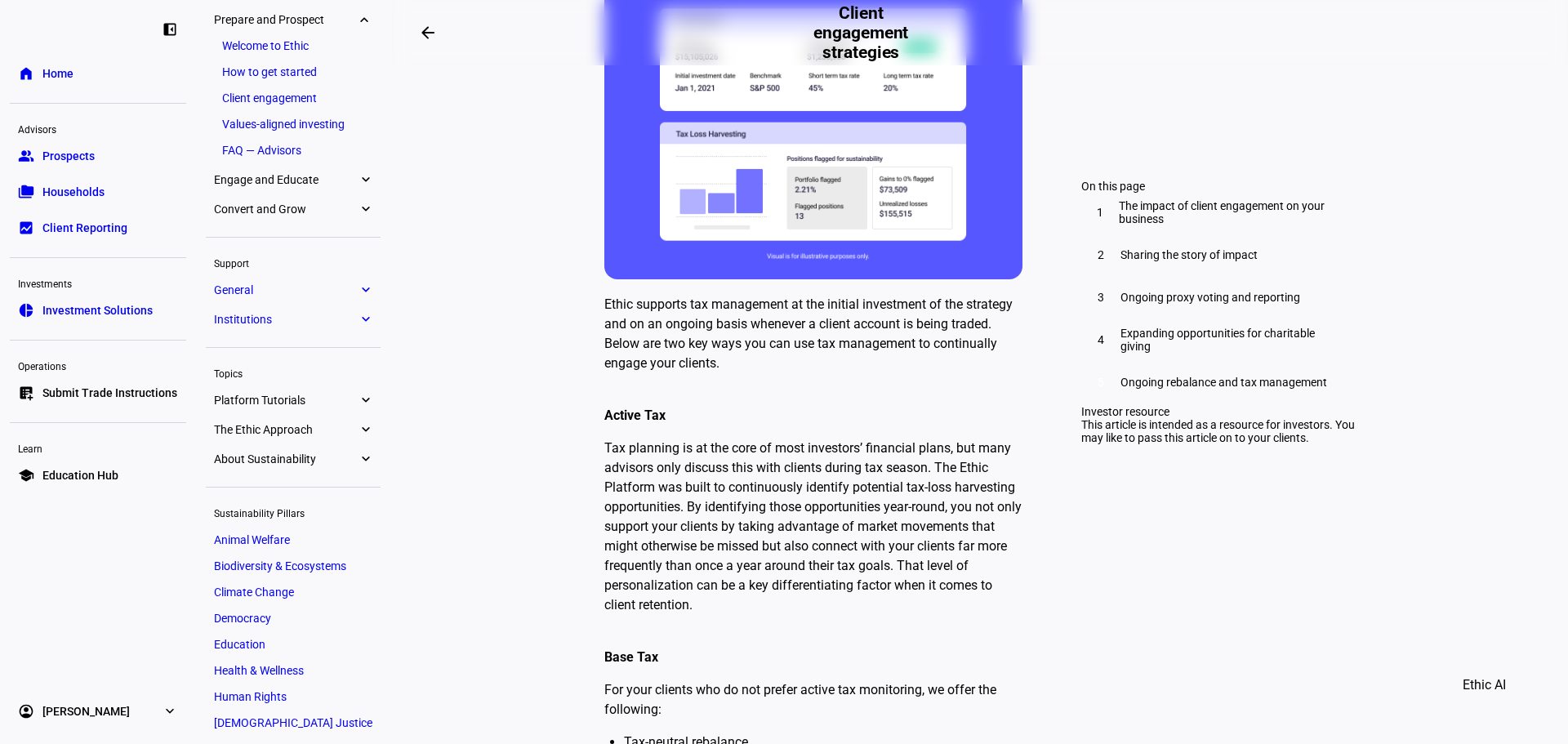
click at [285, 178] on span "Engage and Educate" at bounding box center [286, 179] width 144 height 13
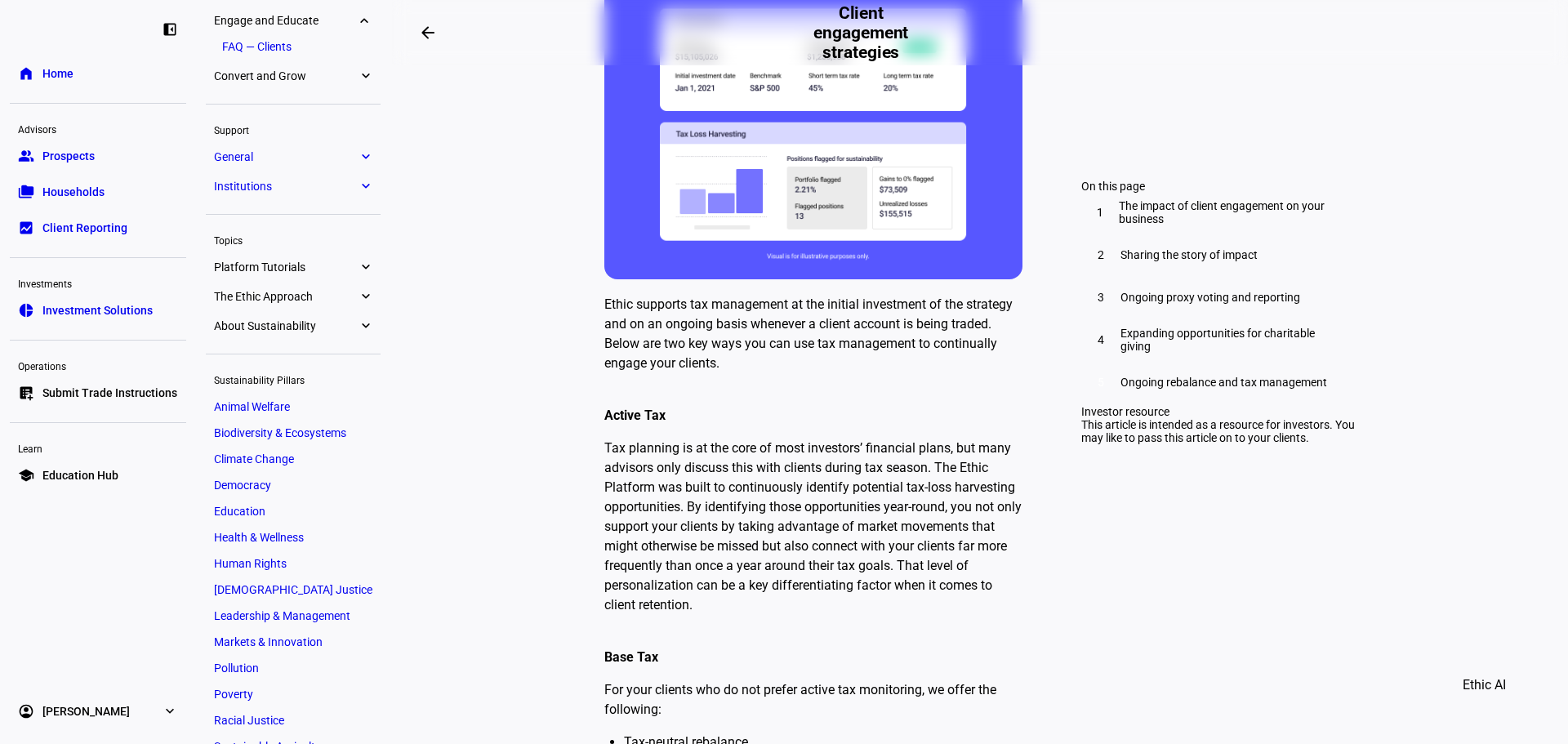
scroll to position [249, 0]
click at [299, 81] on span "Convert and Grow" at bounding box center [286, 74] width 144 height 13
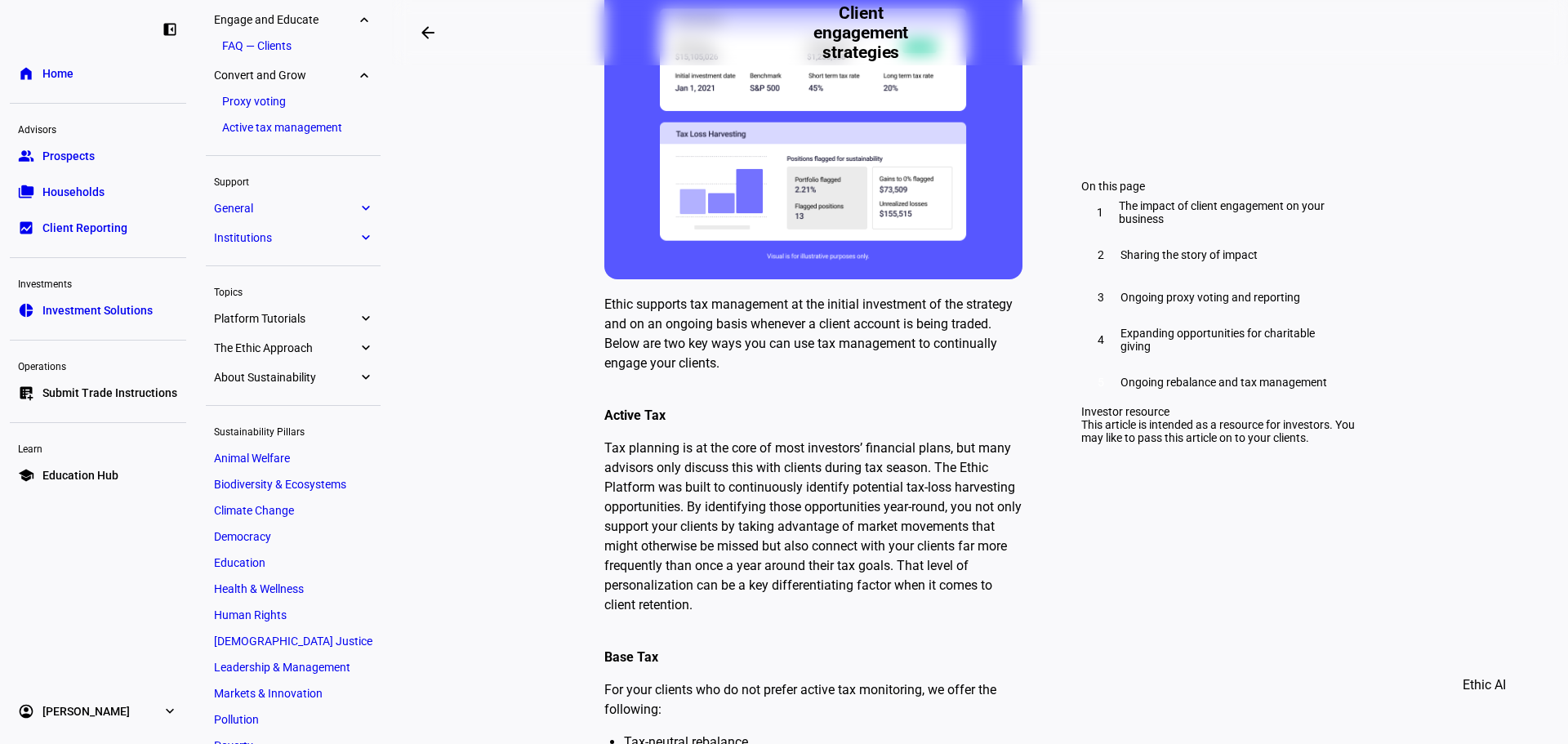
scroll to position [305, 0]
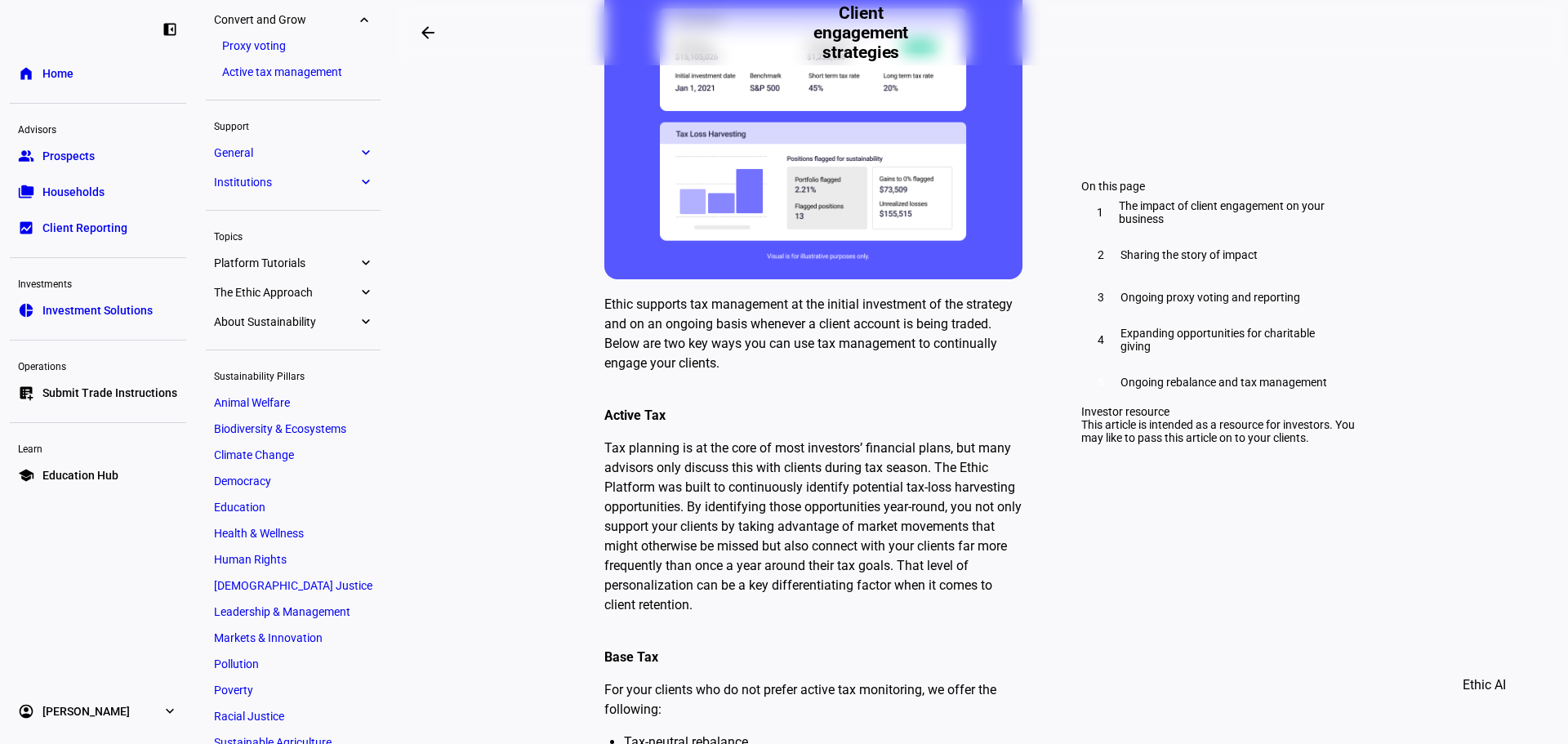
click at [291, 149] on span "General" at bounding box center [286, 152] width 144 height 13
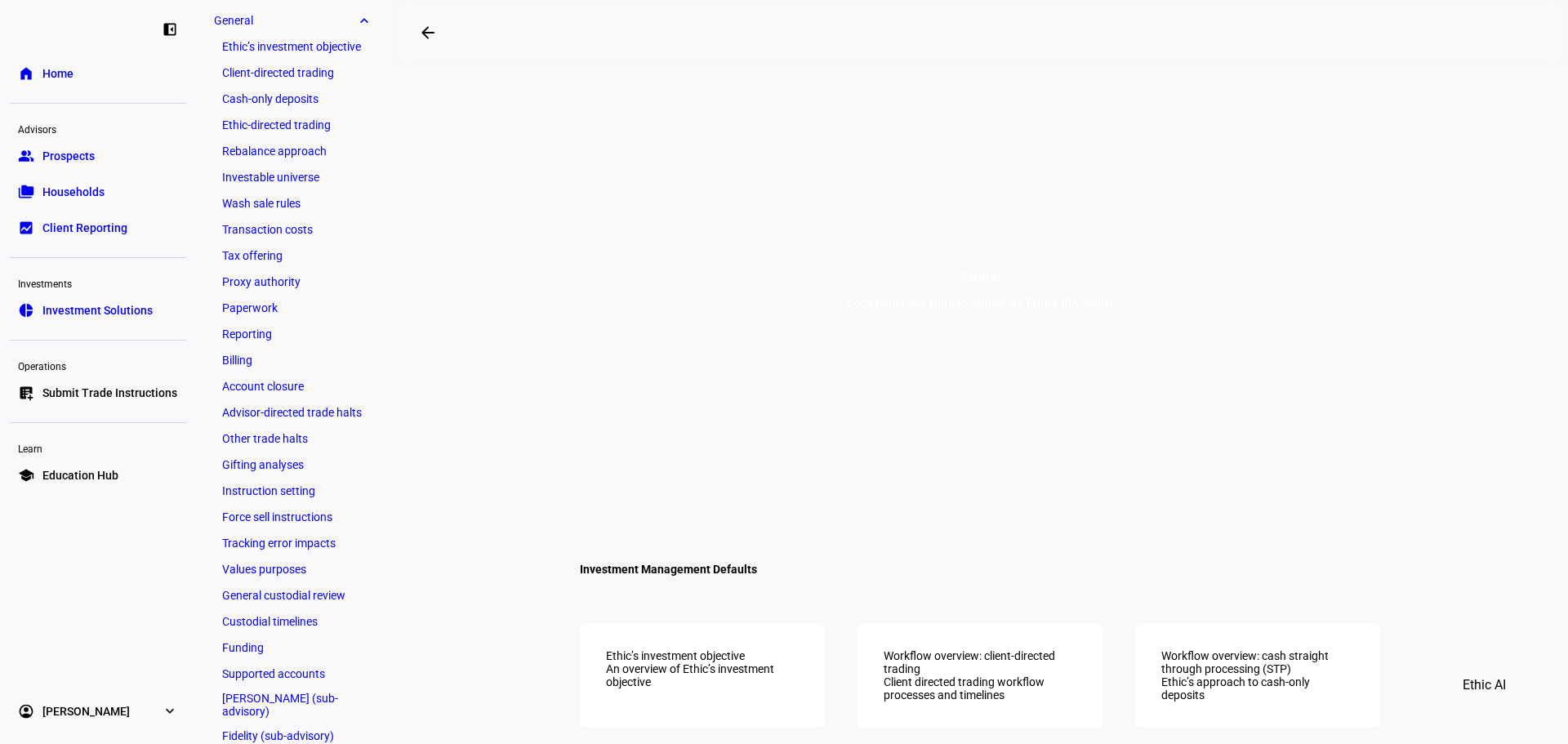
scroll to position [229, 0]
click at [293, 45] on link "Ethic’s investment objective" at bounding box center [293, 45] width 159 height 22
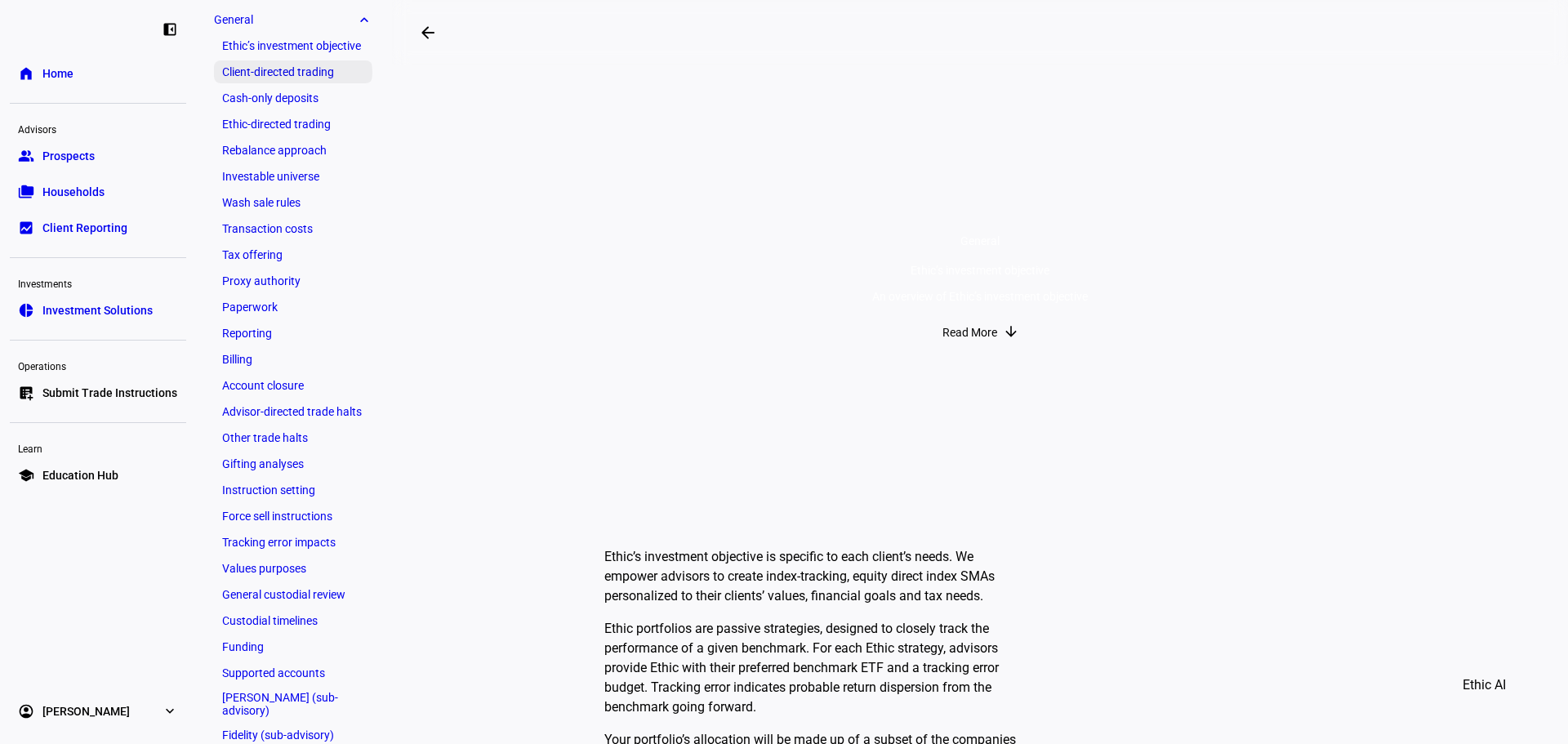
click at [292, 67] on link "Client-directed trading" at bounding box center [293, 71] width 159 height 22
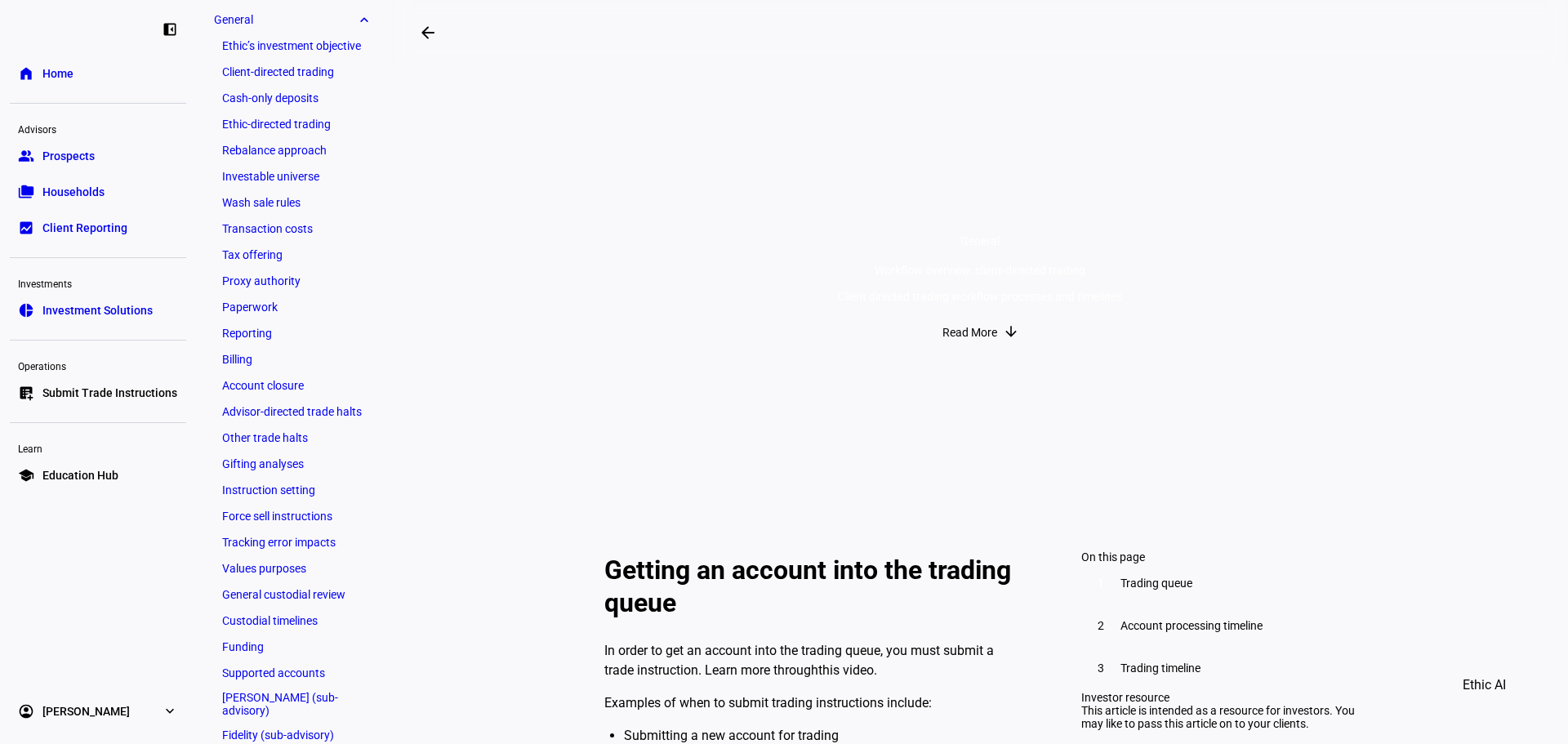
click at [286, 92] on link "Cash-only deposits" at bounding box center [293, 97] width 159 height 22
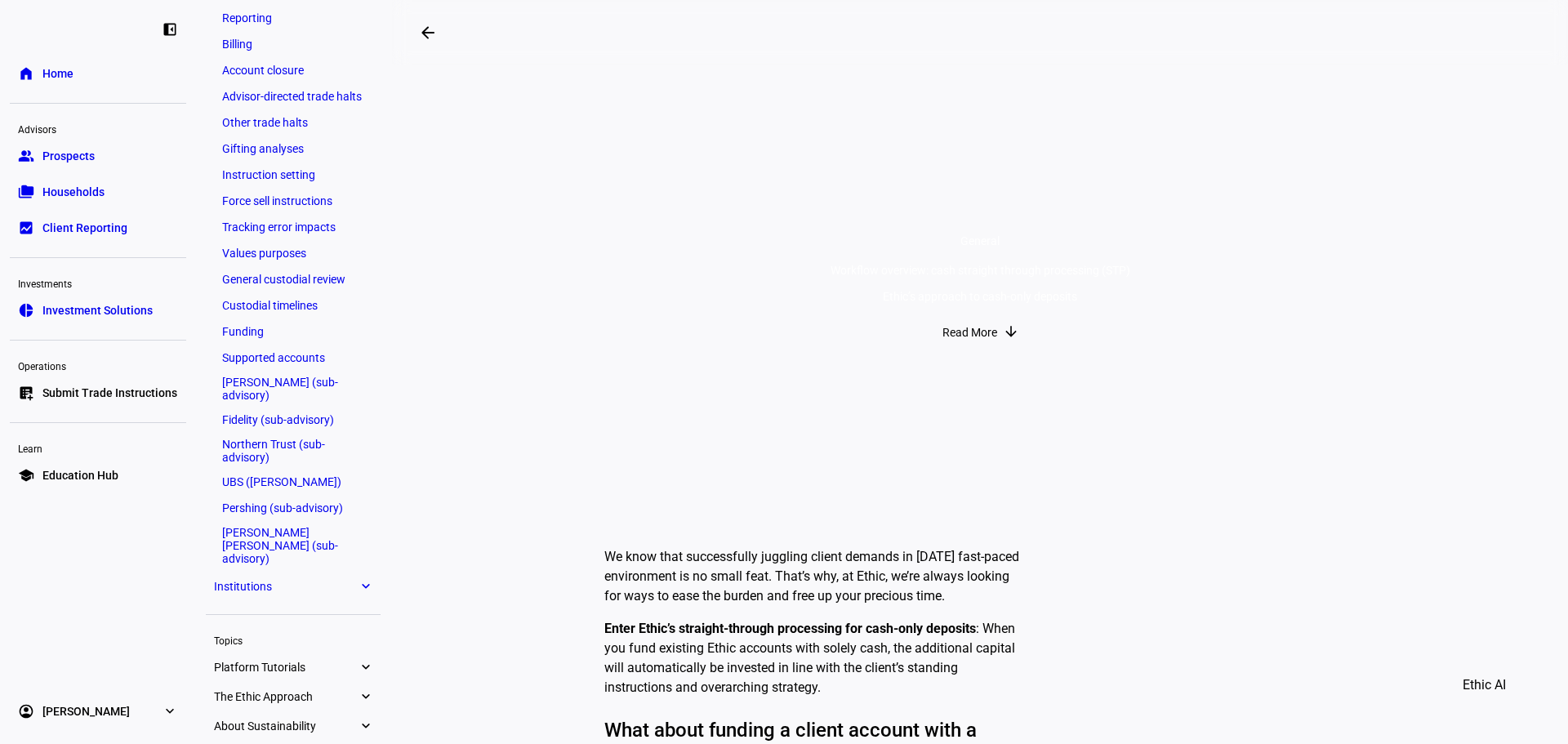
scroll to position [719, 0]
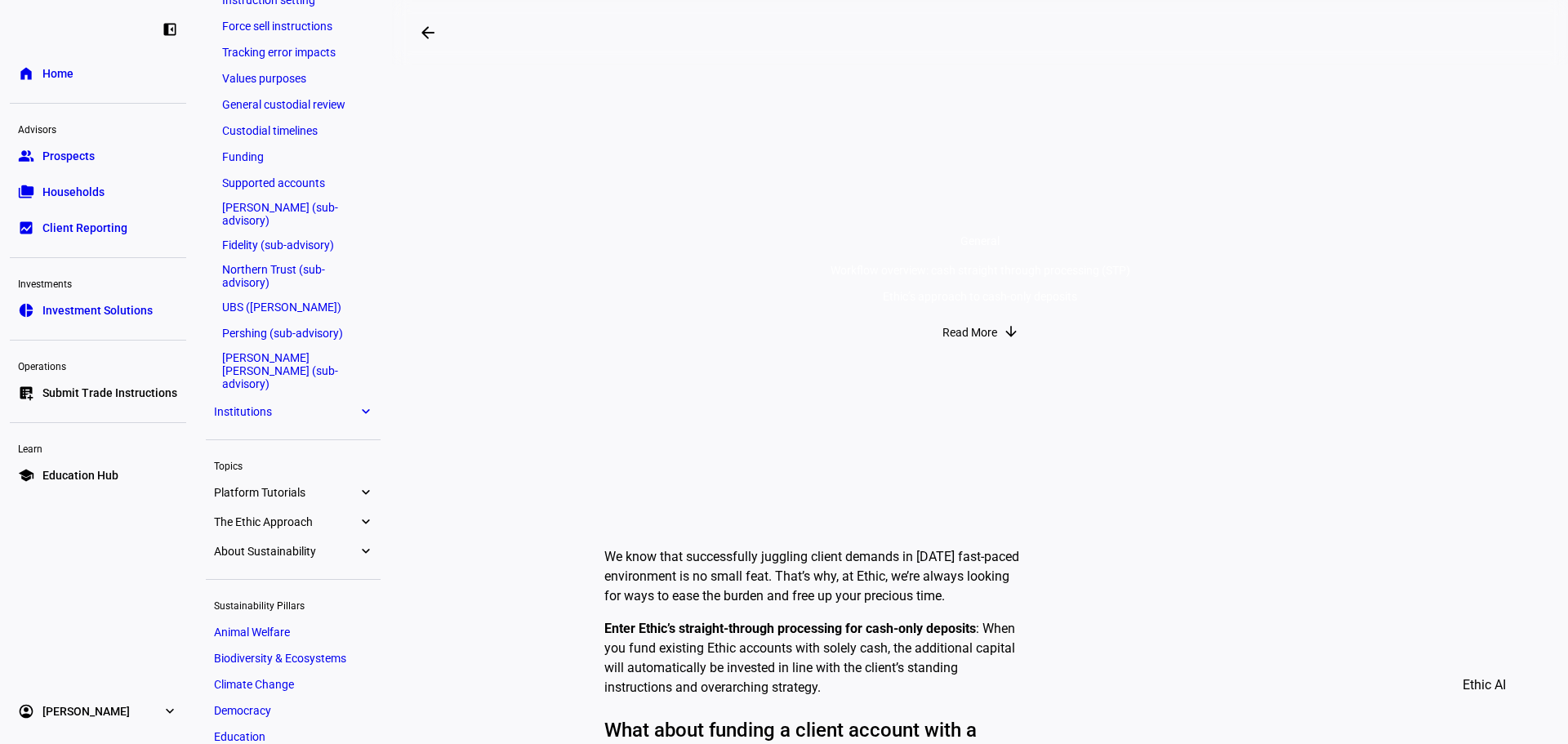
click at [280, 405] on span "Institutions" at bounding box center [286, 411] width 144 height 13
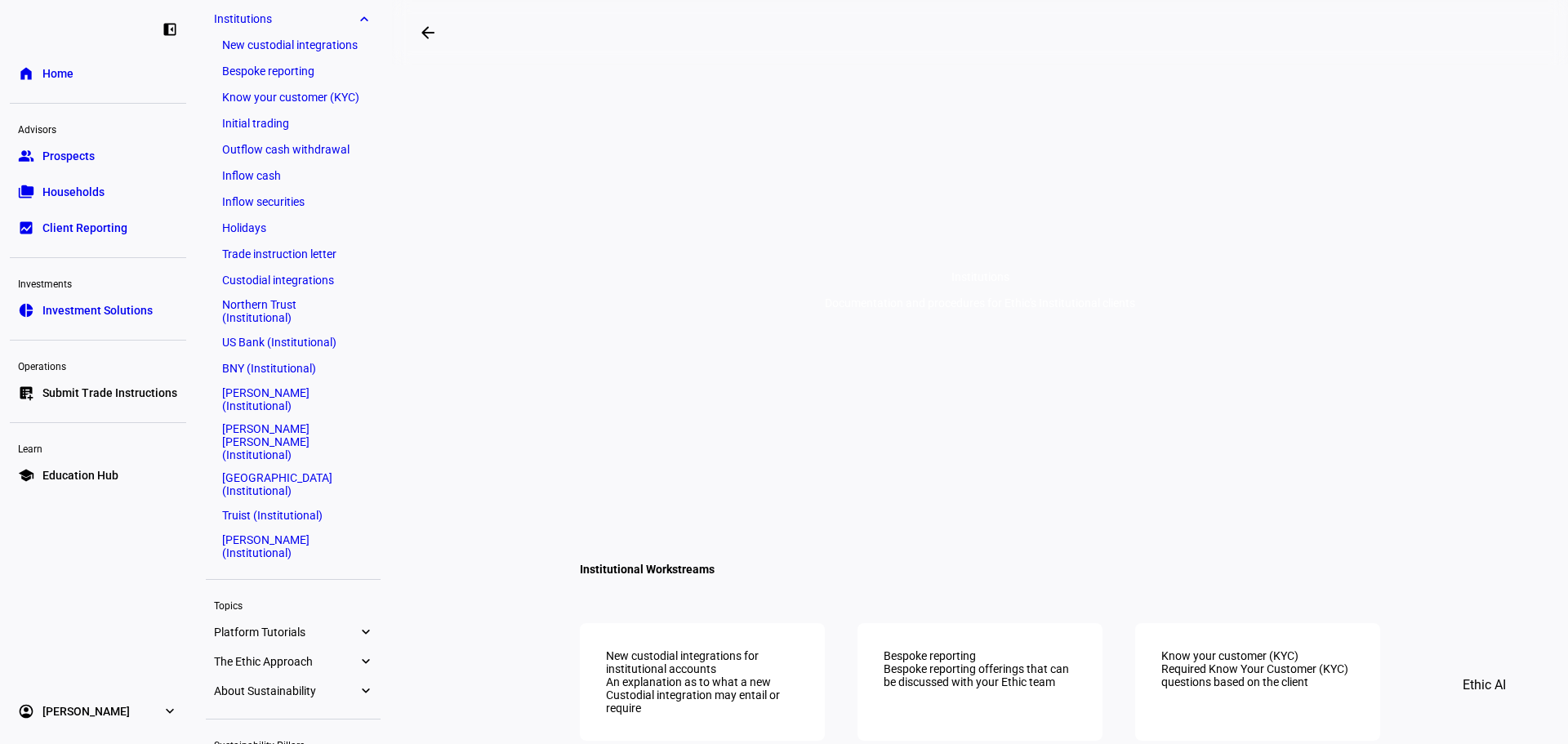
scroll to position [258, 0]
click at [284, 531] on link "[PERSON_NAME] (Institutional)" at bounding box center [293, 547] width 159 height 33
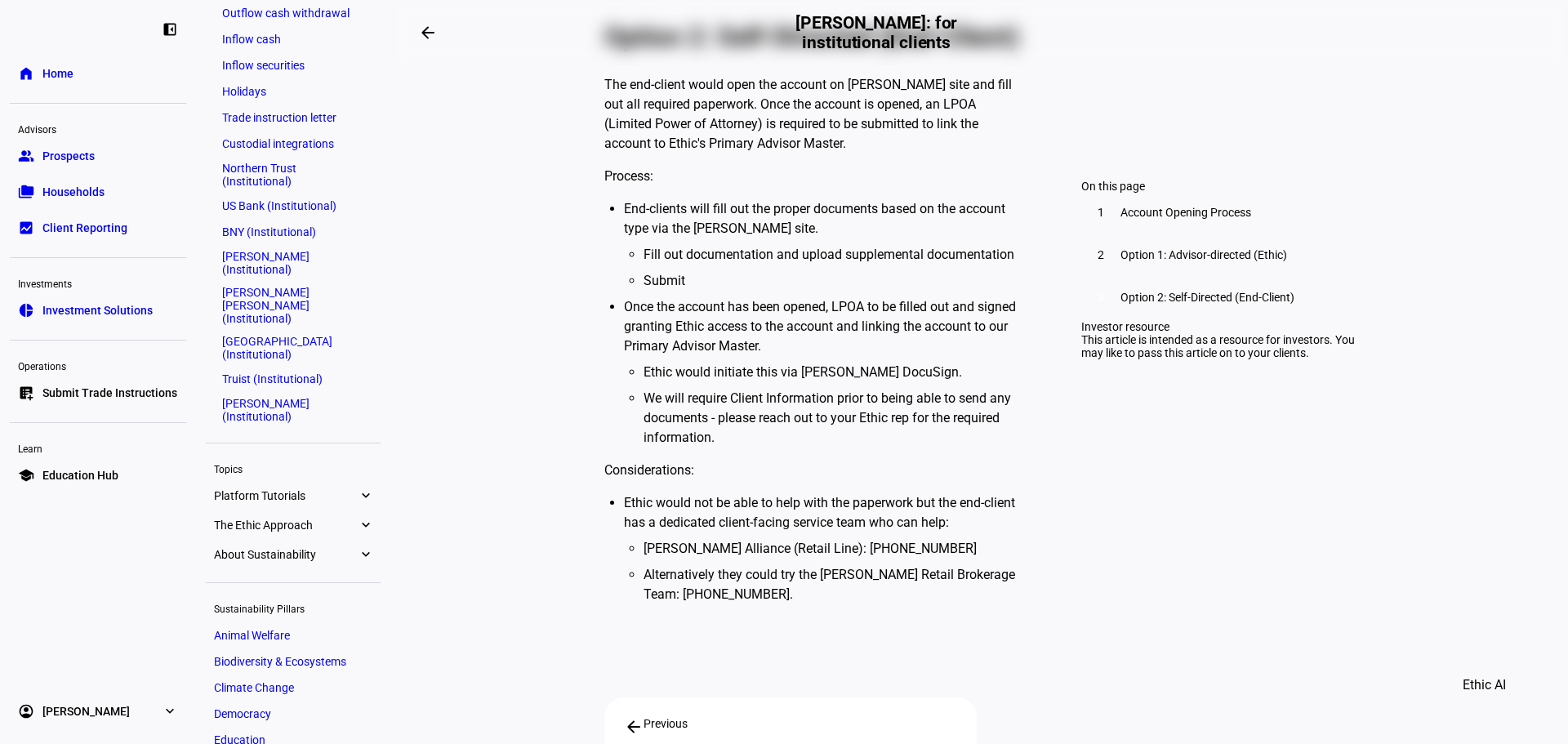
scroll to position [503, 0]
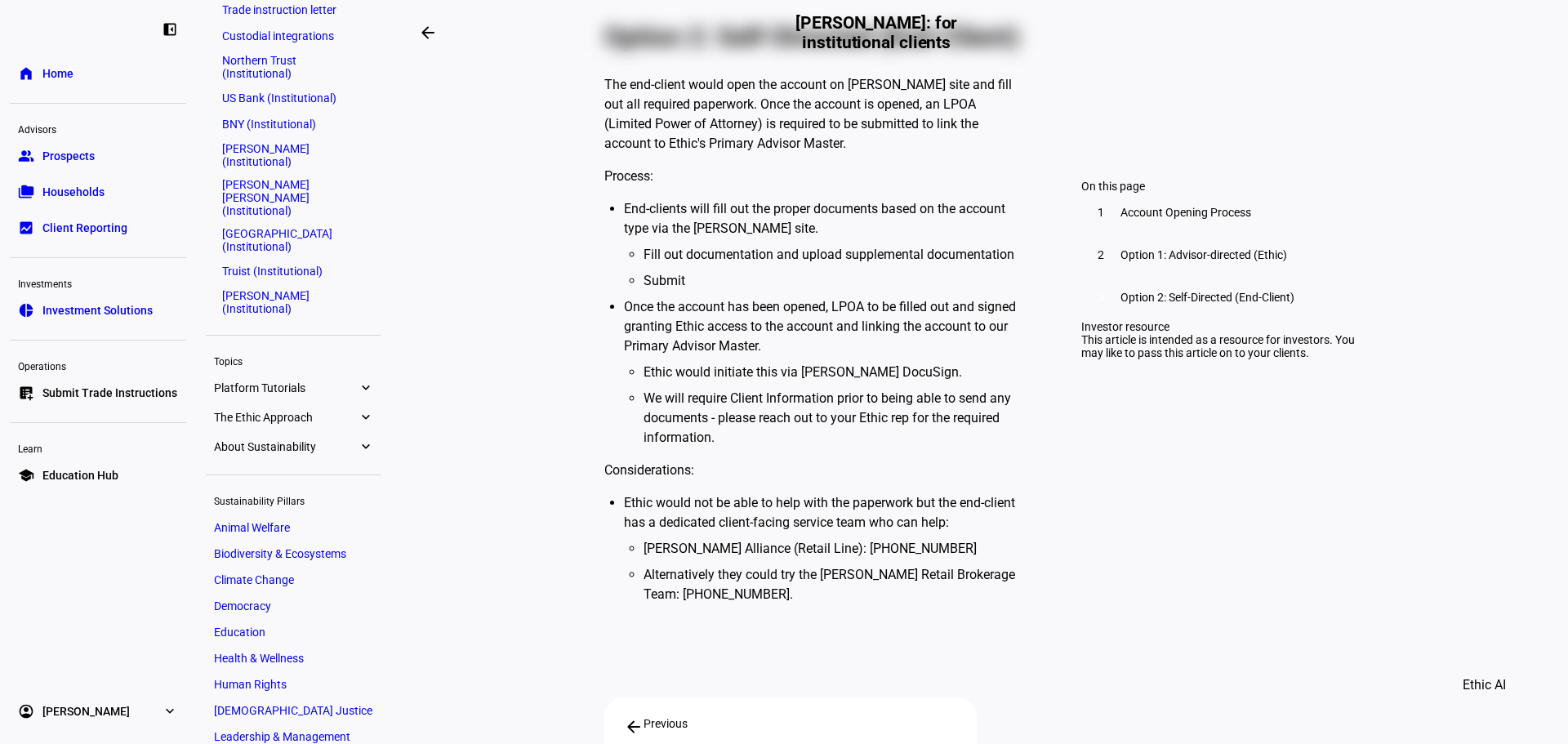
click at [312, 382] on span "Platform Tutorials" at bounding box center [286, 388] width 144 height 13
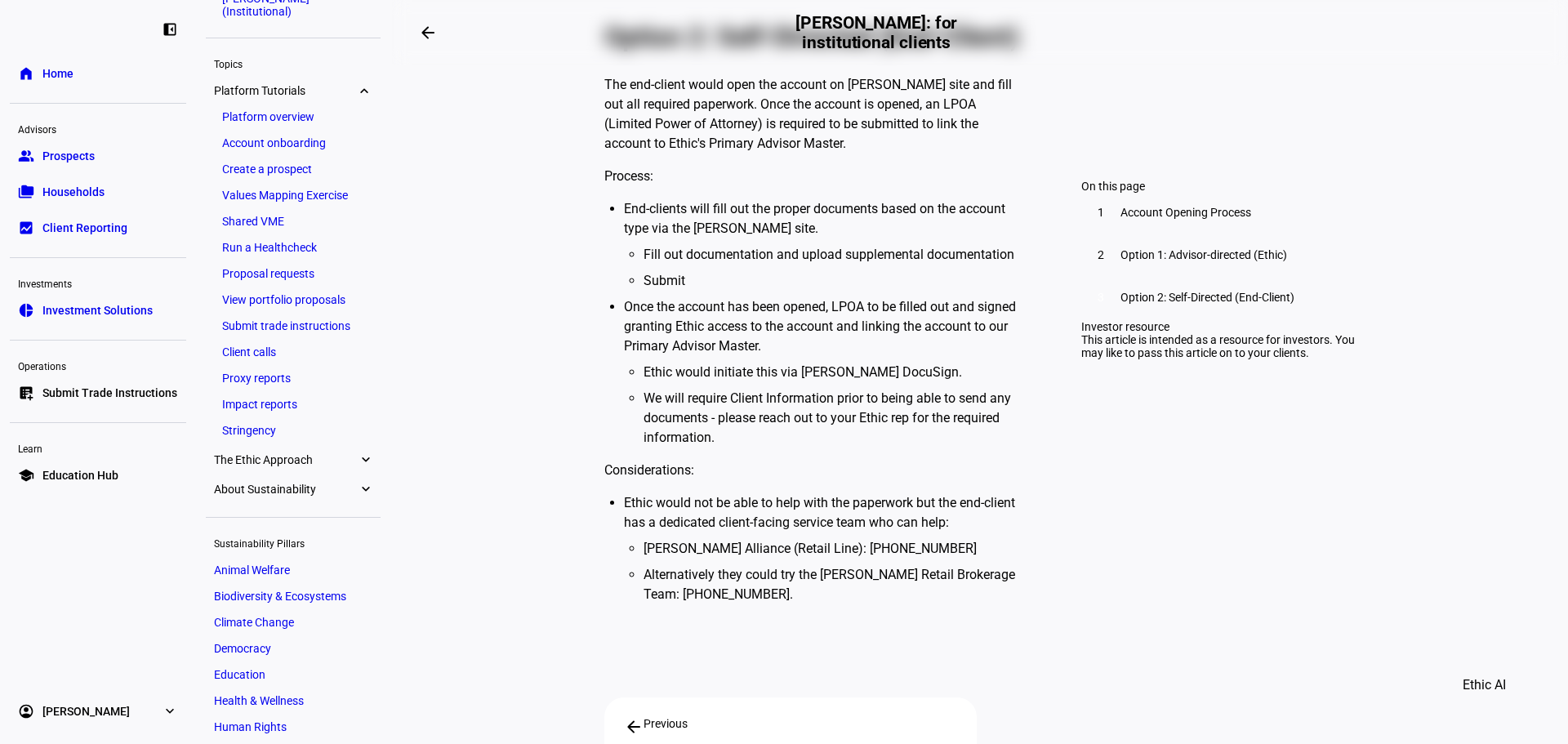
scroll to position [761, 0]
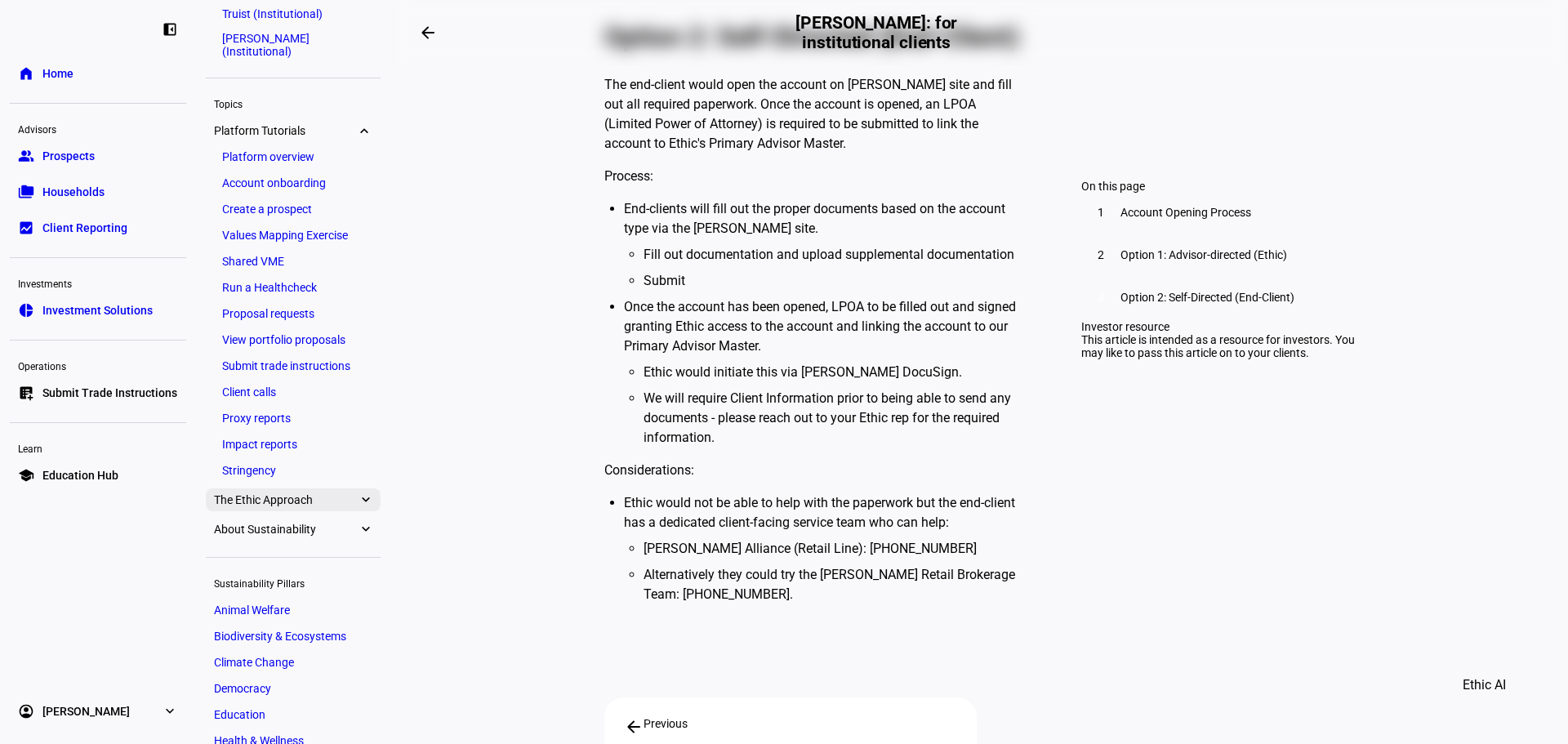
click at [303, 494] on span "The Ethic Approach" at bounding box center [286, 500] width 144 height 13
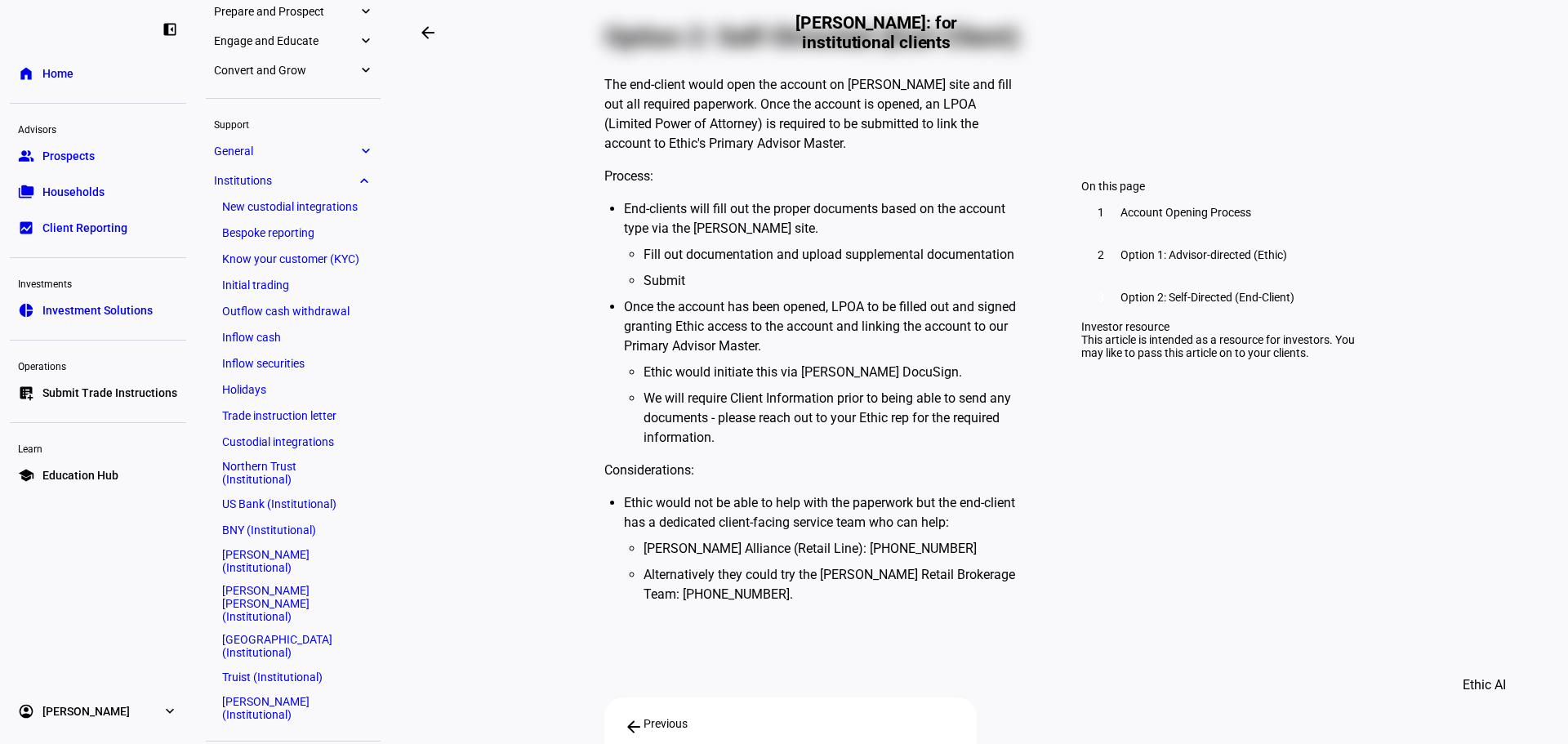
scroll to position [0, 0]
